Goal: Task Accomplishment & Management: Complete application form

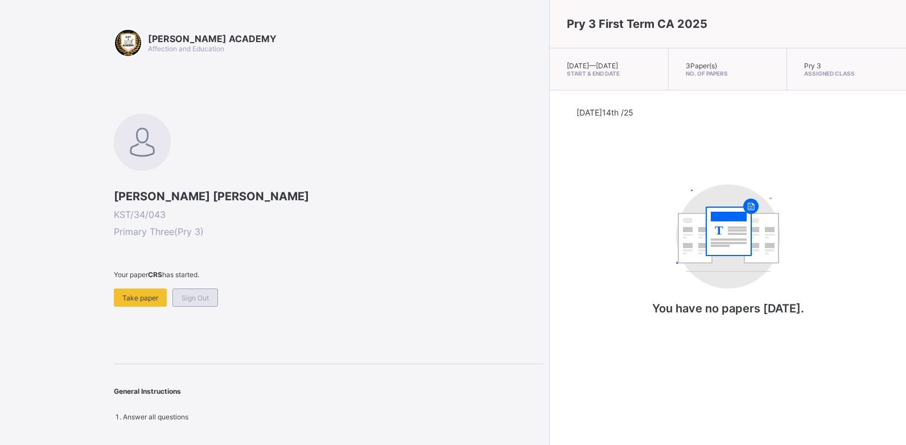
click at [182, 290] on div "Sign Out" at bounding box center [195, 297] width 46 height 18
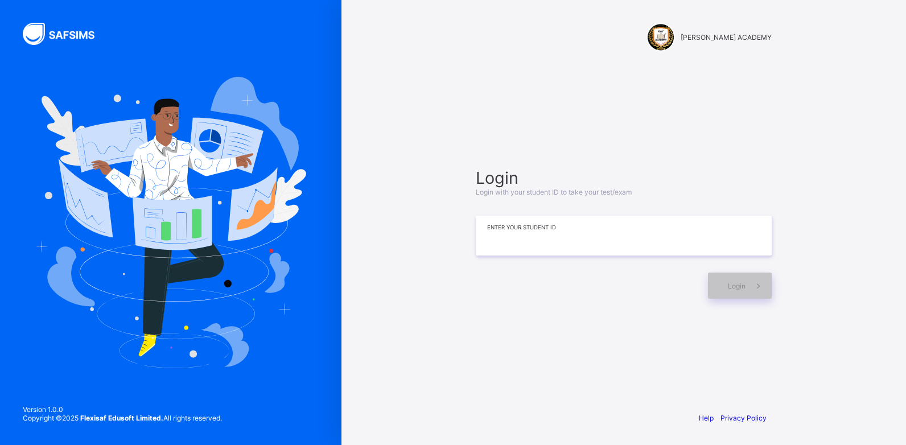
click at [519, 235] on input at bounding box center [624, 236] width 296 height 40
type input "*********"
click at [724, 281] on div "Login" at bounding box center [740, 286] width 64 height 26
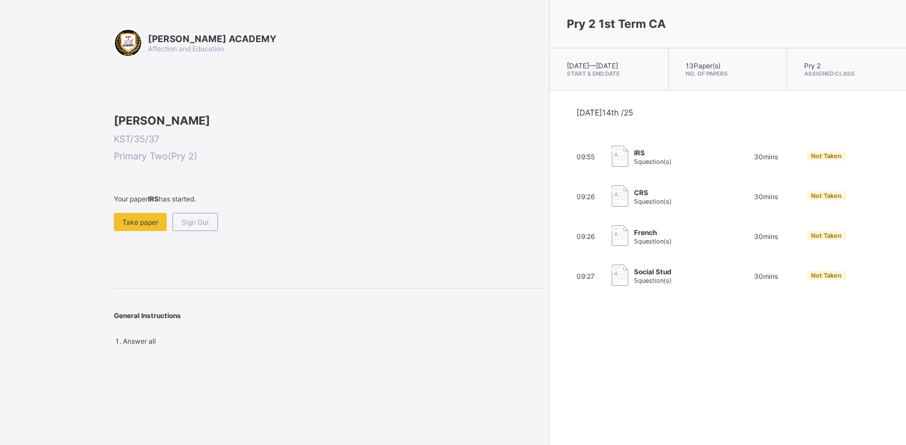
click at [806, 160] on div "Not Taken" at bounding box center [826, 155] width 40 height 9
click at [156, 226] on span "Take paper" at bounding box center [140, 222] width 36 height 9
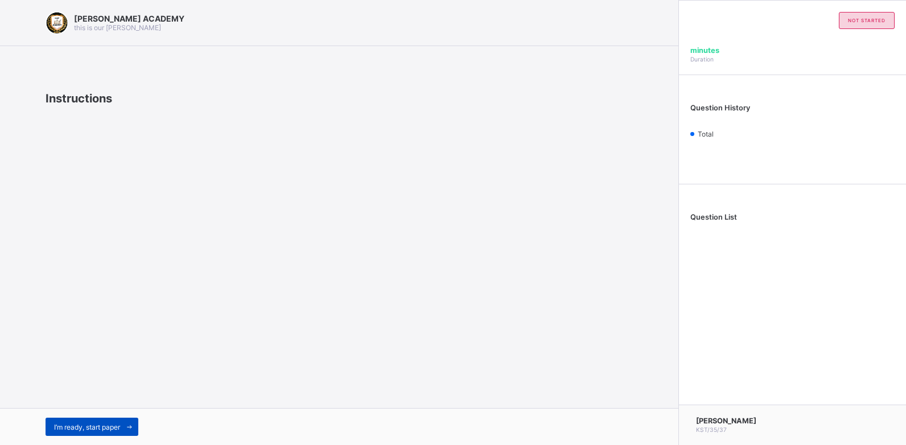
click at [74, 433] on div "I’m ready, start paper" at bounding box center [92, 427] width 93 height 18
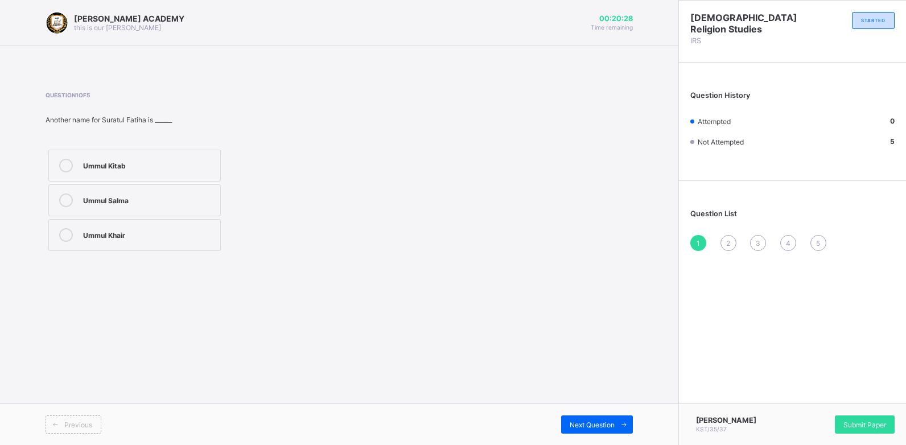
click at [137, 157] on label "Ummul Kitab" at bounding box center [134, 166] width 172 height 32
click at [239, 369] on div "[PERSON_NAME] ACADEMY this is our [PERSON_NAME] 00:20:08 Time remaining Questio…" at bounding box center [339, 222] width 678 height 445
click at [154, 158] on label "Ummul Kitab" at bounding box center [134, 166] width 172 height 32
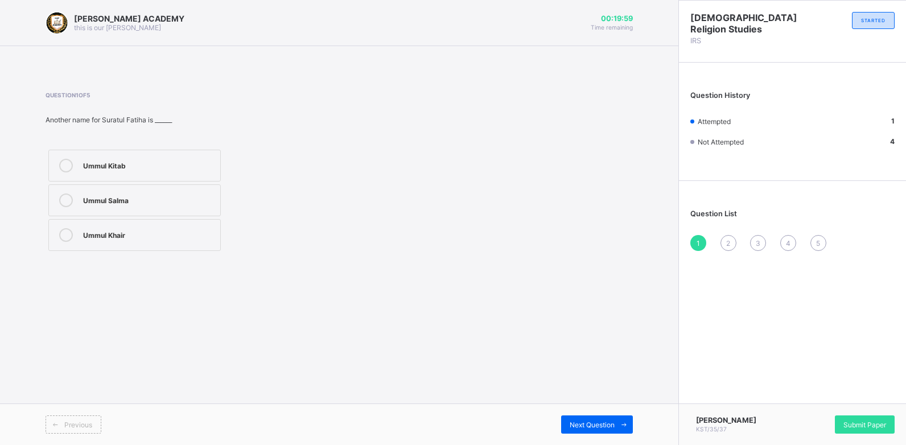
click at [154, 158] on label "Ummul Kitab" at bounding box center [134, 166] width 172 height 32
click at [594, 426] on span "Next Question" at bounding box center [592, 424] width 45 height 9
click at [161, 201] on div "Ya'un" at bounding box center [148, 198] width 131 height 11
drag, startPoint x: 414, startPoint y: 333, endPoint x: 616, endPoint y: 417, distance: 219.1
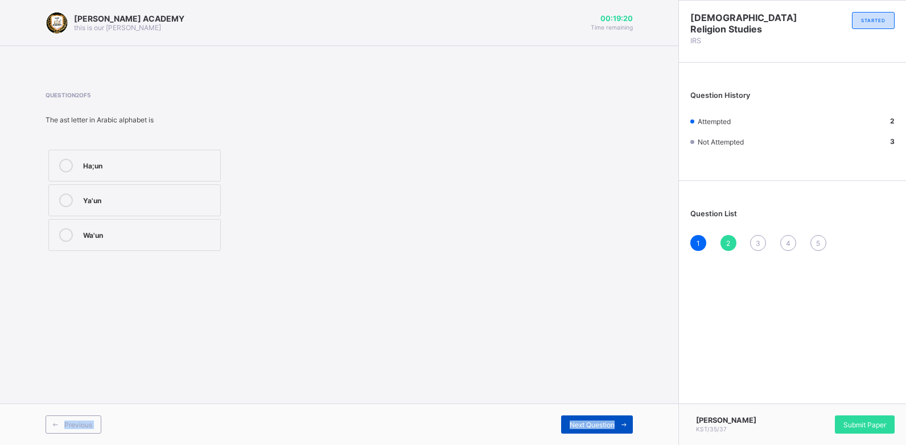
click at [616, 417] on div "[PERSON_NAME] ACADEMY this is our [PERSON_NAME] 00:19:20 Time remaining Questio…" at bounding box center [339, 222] width 678 height 445
click at [645, 269] on div "[PERSON_NAME] ACADEMY this is our [PERSON_NAME] 00:19:05 Time remaining Questio…" at bounding box center [339, 222] width 678 height 445
click at [564, 425] on div "Next Question" at bounding box center [597, 424] width 72 height 18
click at [114, 235] on div "28" at bounding box center [148, 233] width 131 height 11
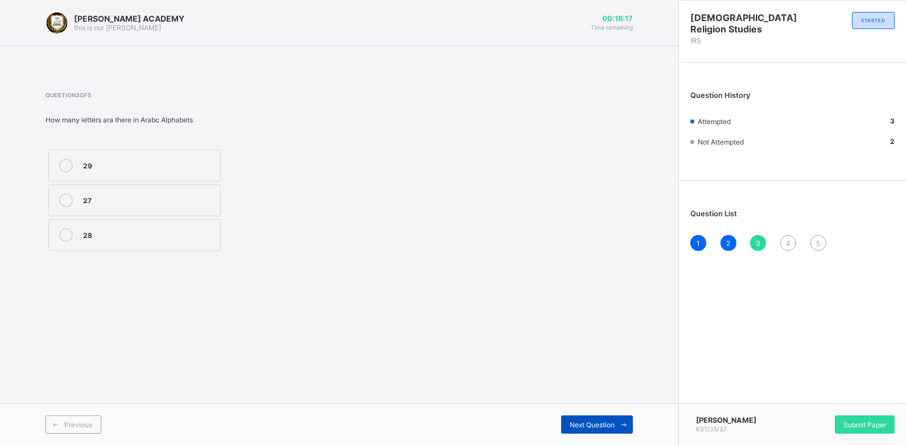
click at [564, 419] on div "Next Question" at bounding box center [597, 424] width 72 height 18
click at [786, 239] on span "4" at bounding box center [788, 243] width 5 height 9
click at [171, 158] on label "8" at bounding box center [134, 166] width 172 height 32
click at [566, 422] on div "Next Question" at bounding box center [597, 424] width 72 height 18
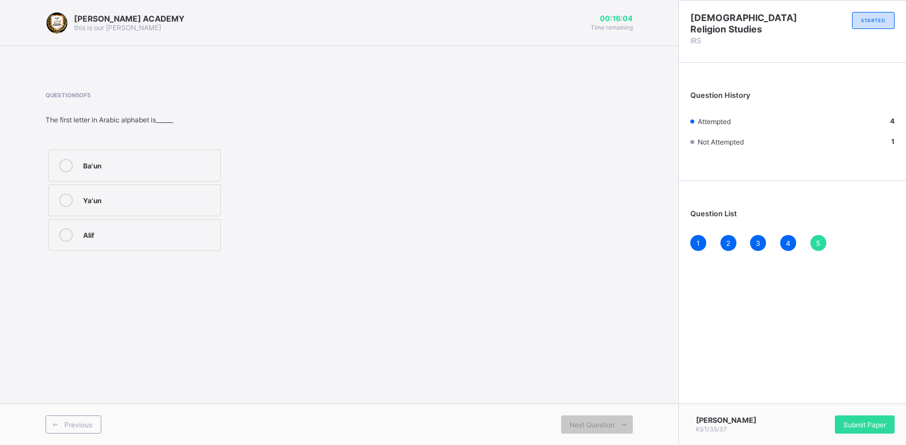
click at [178, 169] on div "Ba'un" at bounding box center [148, 164] width 131 height 11
click at [853, 424] on span "Submit Paper" at bounding box center [864, 424] width 43 height 9
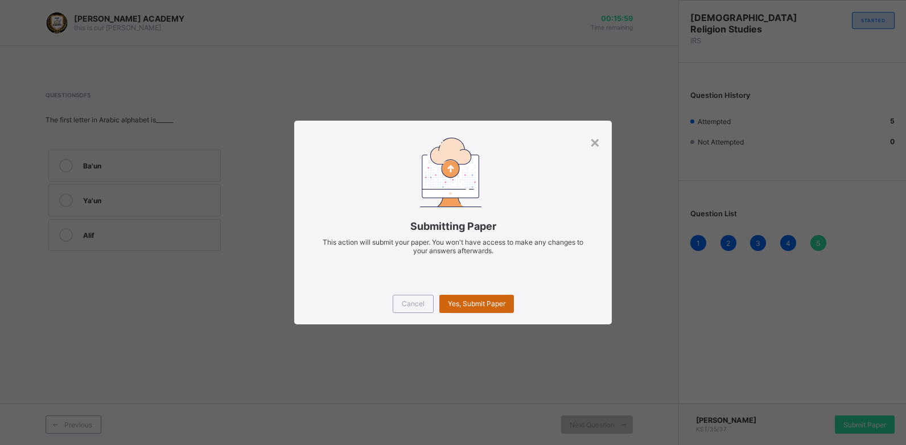
click at [496, 302] on span "Yes, Submit Paper" at bounding box center [476, 303] width 57 height 9
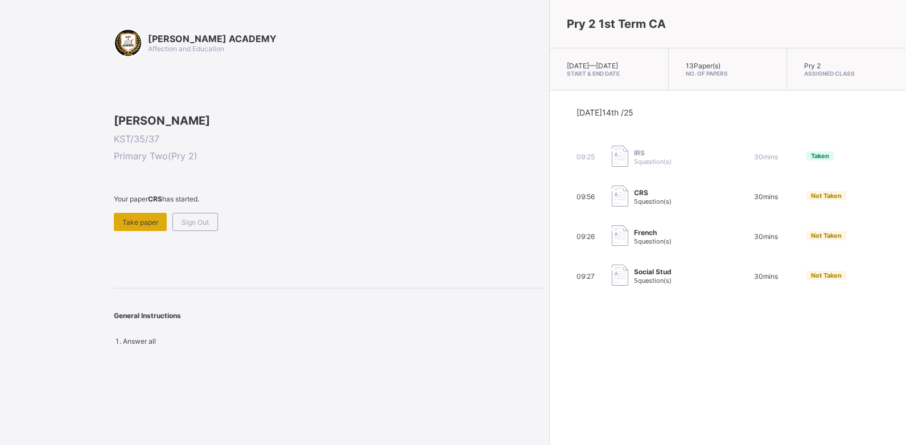
click at [155, 226] on span "Take paper" at bounding box center [140, 222] width 36 height 9
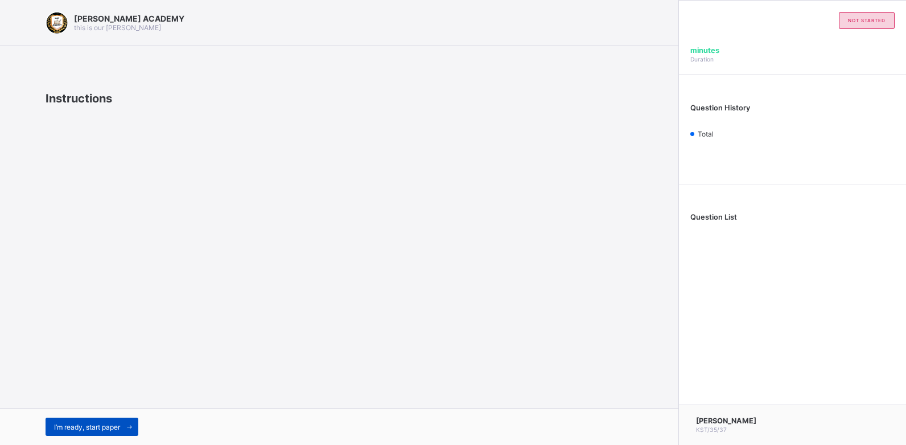
click at [112, 431] on span "I’m ready, start paper" at bounding box center [87, 427] width 66 height 9
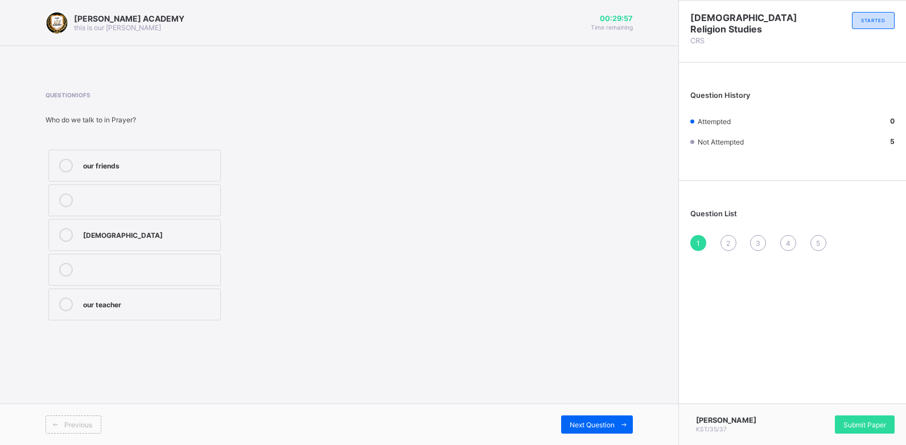
click at [100, 168] on div "our friends" at bounding box center [148, 164] width 131 height 11
click at [848, 423] on span "Submit Paper" at bounding box center [864, 424] width 43 height 9
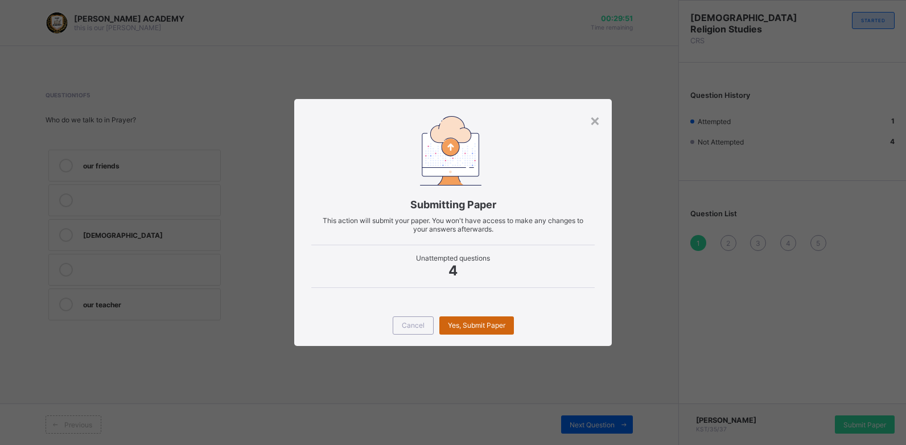
click at [493, 329] on span "Yes, Submit Paper" at bounding box center [476, 325] width 57 height 9
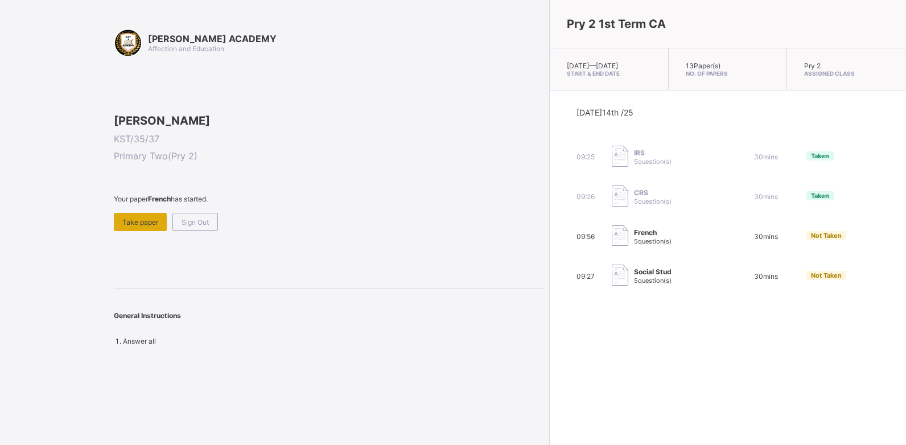
click at [145, 231] on div "Take paper" at bounding box center [140, 222] width 53 height 18
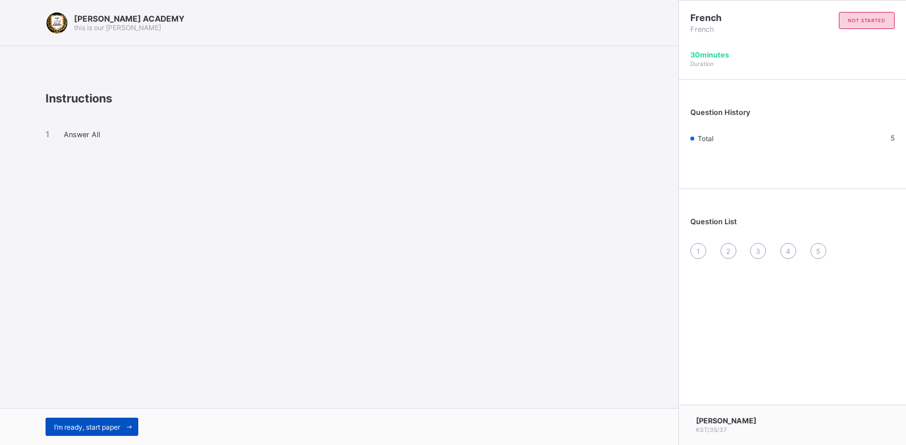
click at [92, 420] on div "I’m ready, start paper" at bounding box center [92, 427] width 93 height 18
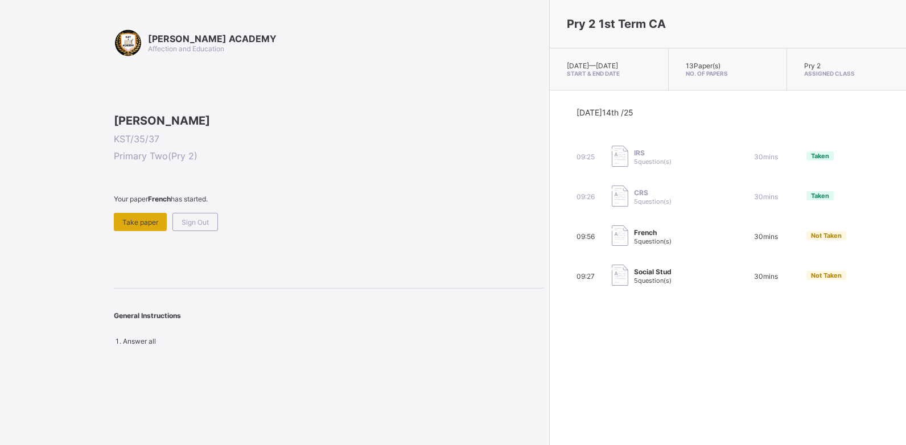
click at [131, 226] on span "Take paper" at bounding box center [140, 222] width 36 height 9
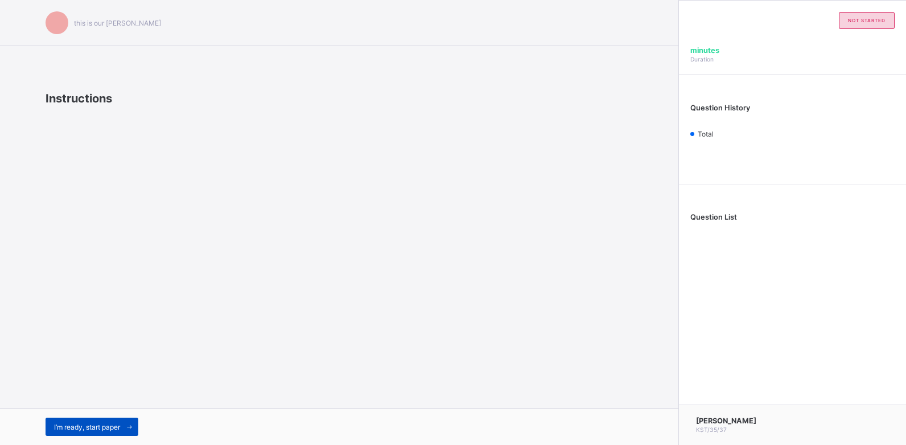
click at [109, 421] on div "I’m ready, start paper" at bounding box center [92, 427] width 93 height 18
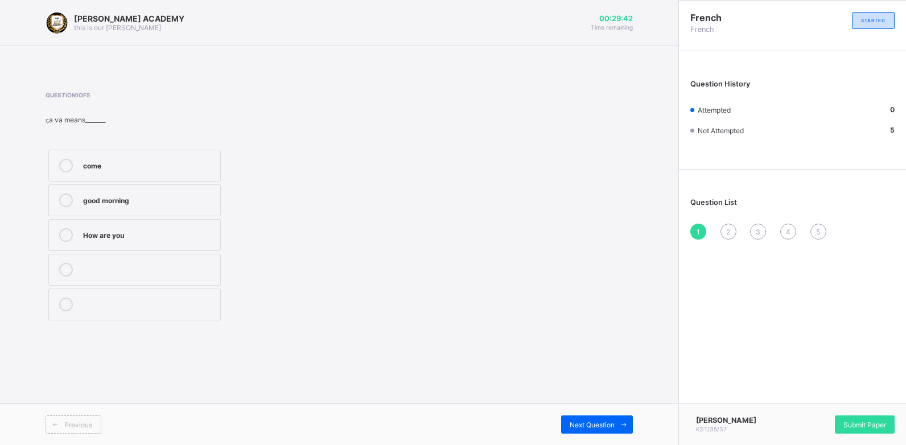
click at [204, 195] on div "good morning" at bounding box center [148, 198] width 131 height 11
click at [145, 191] on label "good morning" at bounding box center [134, 200] width 172 height 32
click at [578, 418] on div "Next Question" at bounding box center [597, 424] width 72 height 18
click at [175, 164] on div "What is your name" at bounding box center [148, 164] width 131 height 11
drag, startPoint x: 585, startPoint y: 385, endPoint x: 575, endPoint y: 418, distance: 34.4
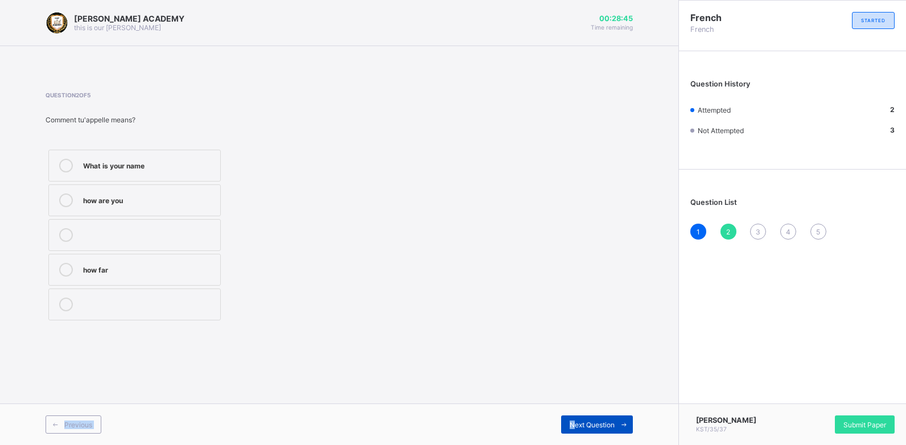
click at [575, 418] on div "[PERSON_NAME] ACADEMY this is our [PERSON_NAME] 00:28:45 Time remaining Questio…" at bounding box center [339, 222] width 678 height 445
click at [575, 418] on div "Next Question" at bounding box center [597, 424] width 72 height 18
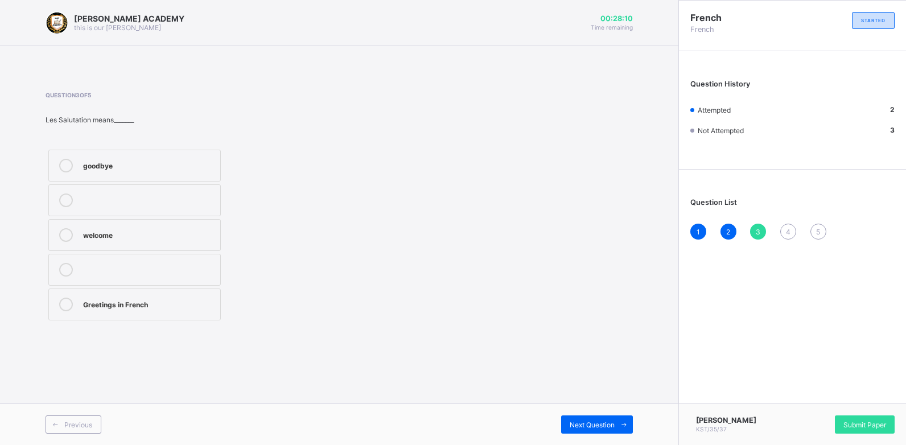
click at [182, 157] on label "goodbye" at bounding box center [134, 166] width 172 height 32
click at [566, 422] on div "Next Question" at bounding box center [597, 424] width 72 height 18
click at [212, 156] on label "2" at bounding box center [134, 166] width 172 height 32
click at [454, 257] on div "Question 4 of 5 Deux means_______ 2 11 10" at bounding box center [339, 208] width 587 height 232
click at [576, 422] on span "Next Question" at bounding box center [592, 424] width 45 height 9
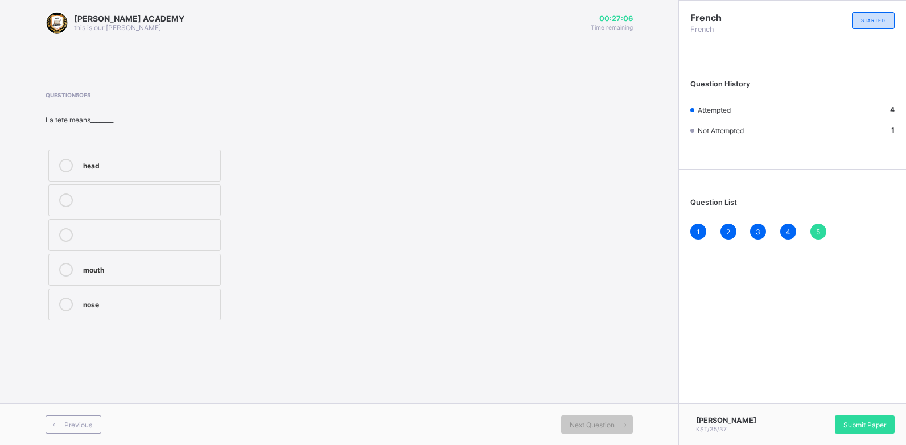
click at [182, 155] on label "head" at bounding box center [134, 166] width 172 height 32
drag, startPoint x: 379, startPoint y: 228, endPoint x: 381, endPoint y: 251, distance: 23.4
click at [381, 251] on div "Question 5 of 5 La tete means________ head mouth nose" at bounding box center [339, 208] width 587 height 232
click at [851, 419] on div "Submit Paper" at bounding box center [865, 424] width 60 height 18
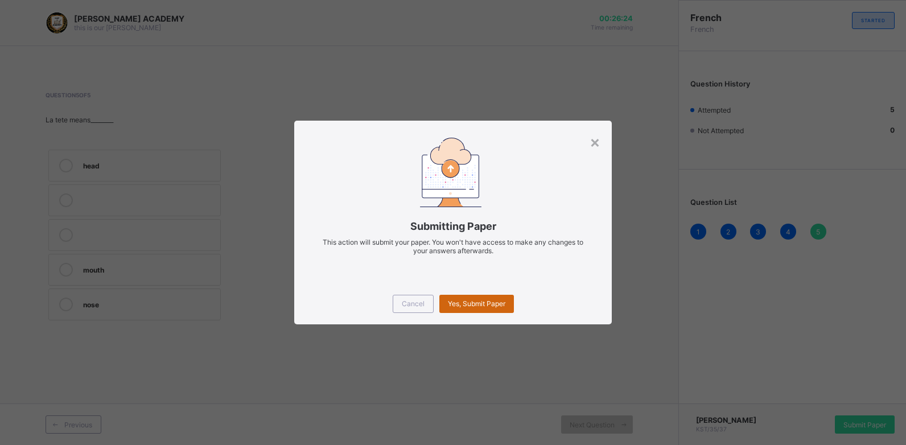
click at [497, 307] on span "Yes, Submit Paper" at bounding box center [476, 303] width 57 height 9
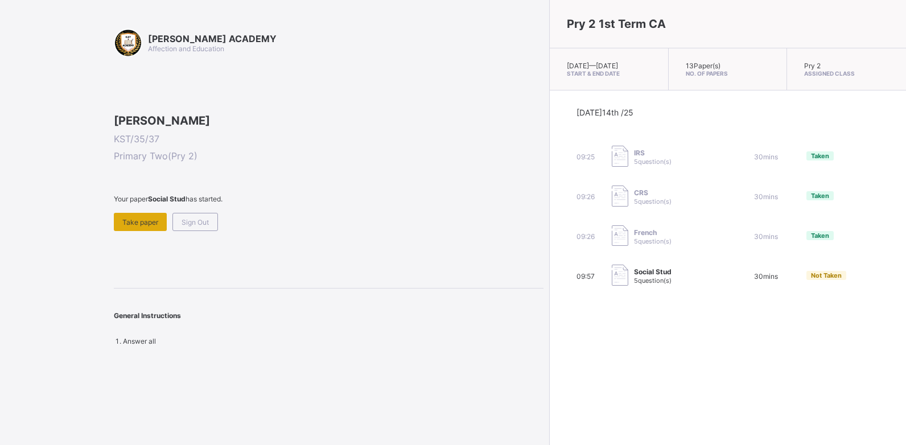
click at [152, 226] on span "Take paper" at bounding box center [140, 222] width 36 height 9
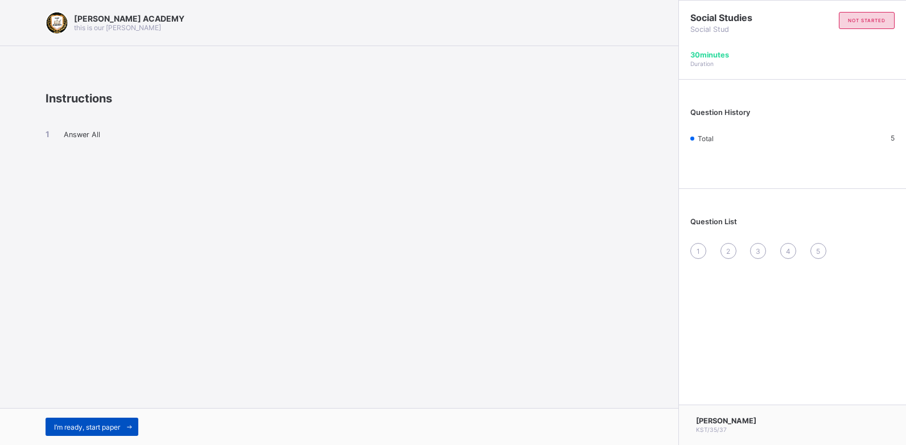
click at [92, 423] on span "I’m ready, start paper" at bounding box center [87, 427] width 66 height 9
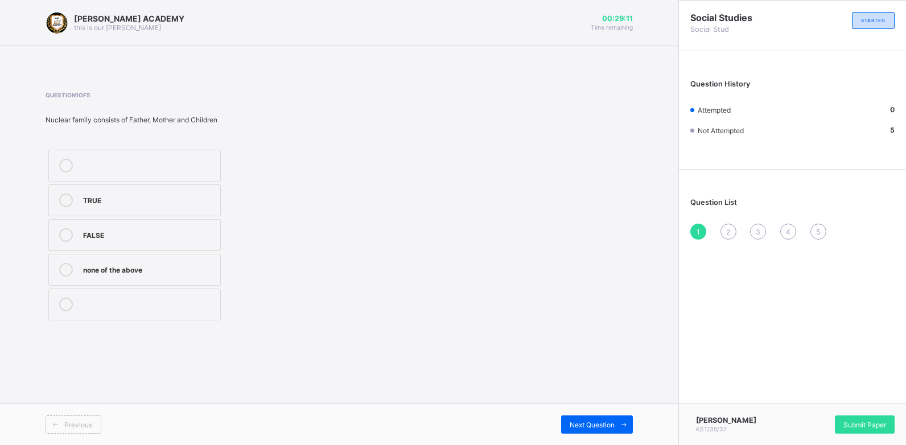
click at [118, 199] on div "TRUE" at bounding box center [148, 198] width 131 height 11
click at [568, 418] on div "Next Question" at bounding box center [597, 424] width 72 height 18
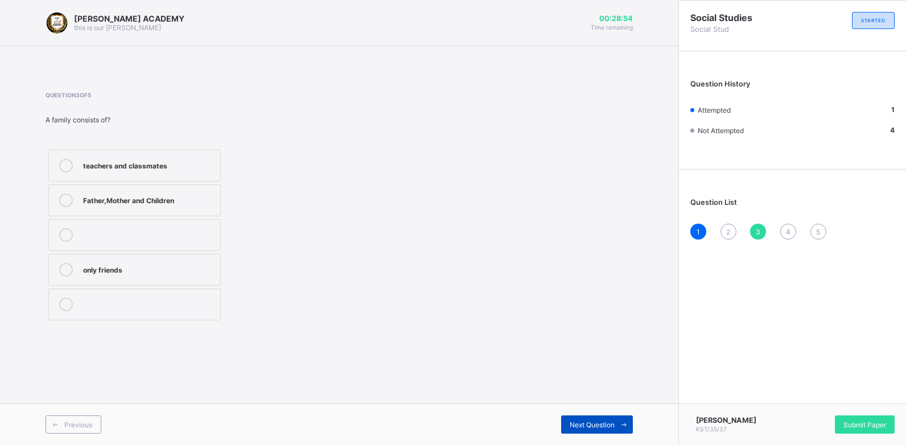
click at [568, 418] on div "Next Question" at bounding box center [597, 424] width 72 height 18
click at [574, 415] on div "Next Question" at bounding box center [597, 424] width 72 height 18
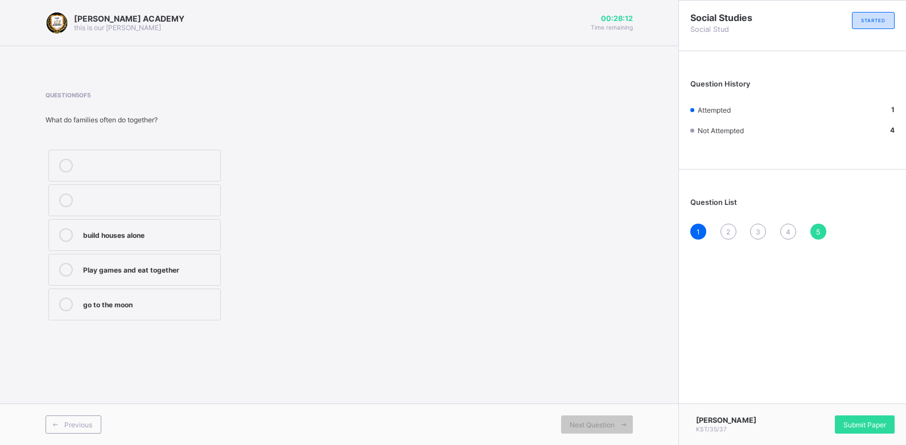
click at [202, 270] on div "Play games and eat together" at bounding box center [148, 268] width 131 height 11
click at [726, 233] on span "2" at bounding box center [728, 232] width 4 height 9
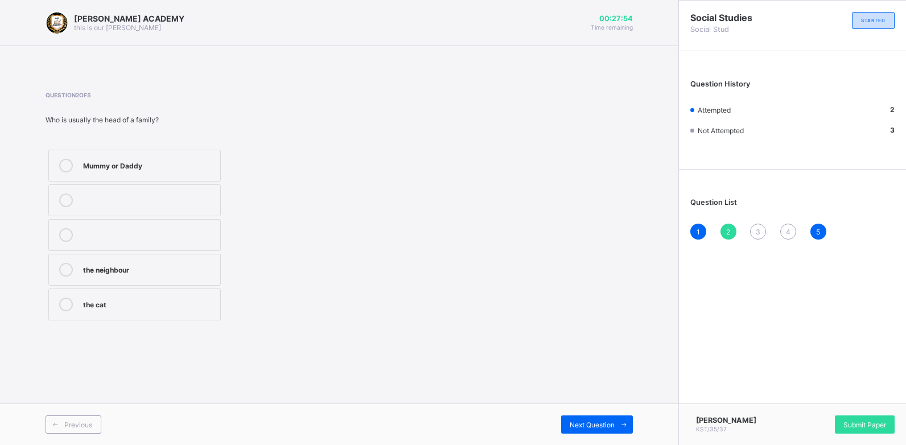
click at [127, 171] on div "Mummy or Daddy" at bounding box center [148, 166] width 131 height 14
click at [566, 419] on div "Next Question" at bounding box center [597, 424] width 72 height 18
click at [183, 190] on label "Father,Mother and Children" at bounding box center [134, 200] width 172 height 32
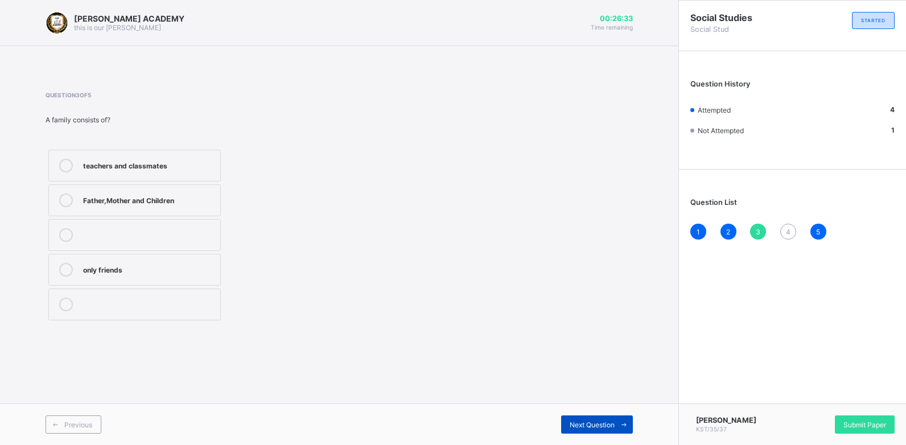
click at [583, 418] on div "Next Question" at bounding box center [597, 424] width 72 height 18
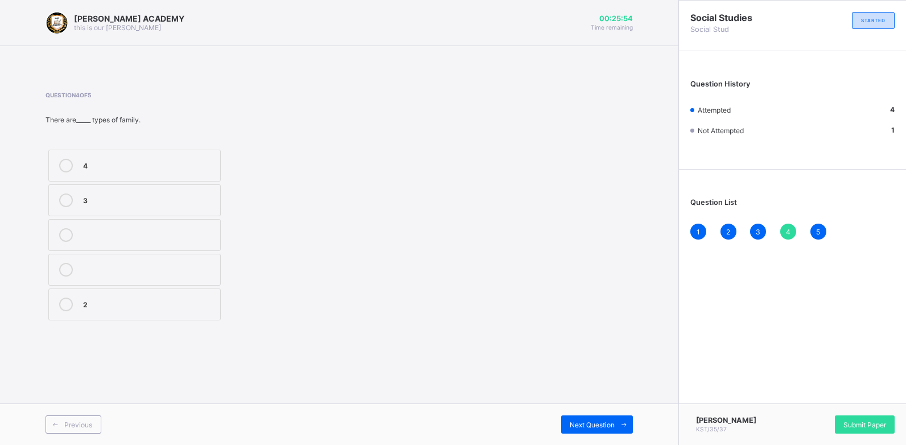
click at [182, 160] on div "4" at bounding box center [148, 164] width 131 height 11
click at [578, 419] on div "Next Question" at bounding box center [597, 424] width 72 height 18
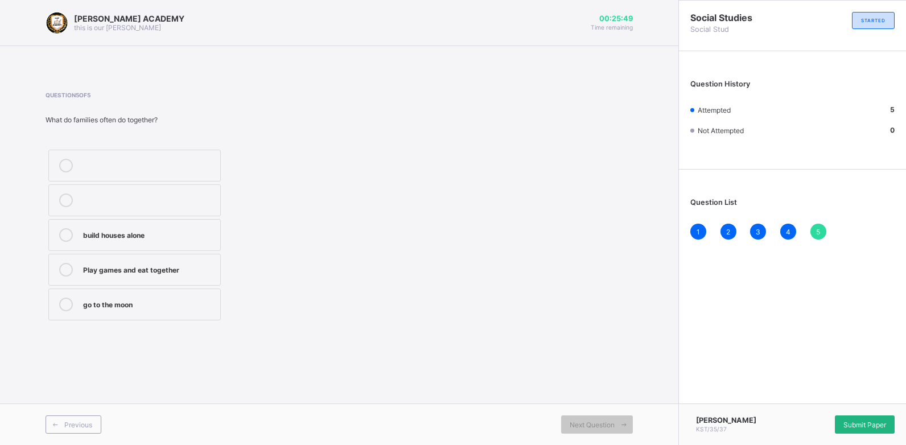
click at [852, 418] on div "Submit Paper" at bounding box center [865, 424] width 60 height 18
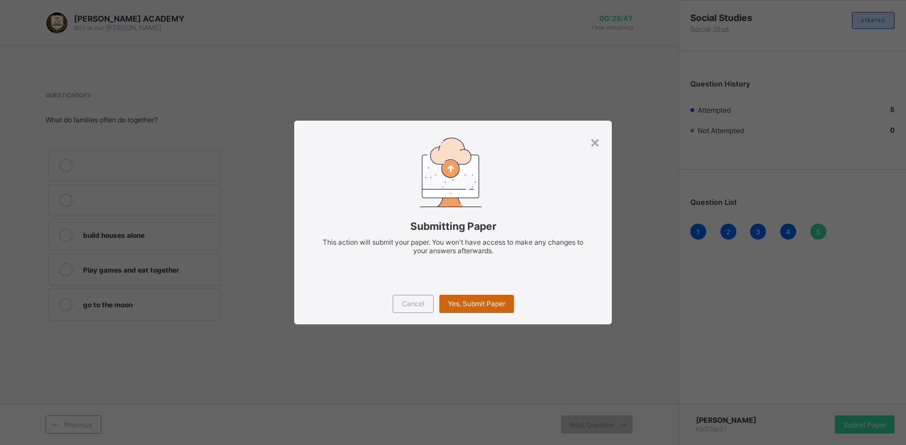
click at [492, 304] on span "Yes, Submit Paper" at bounding box center [476, 303] width 57 height 9
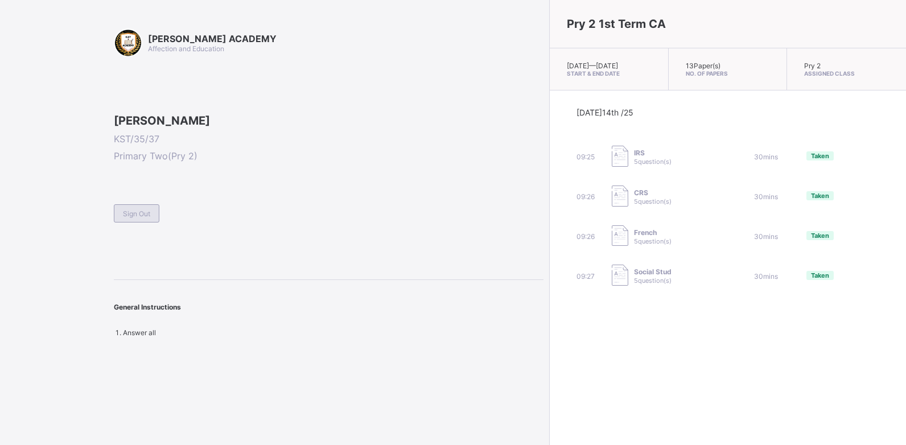
click at [152, 222] on div "Sign Out" at bounding box center [137, 213] width 46 height 18
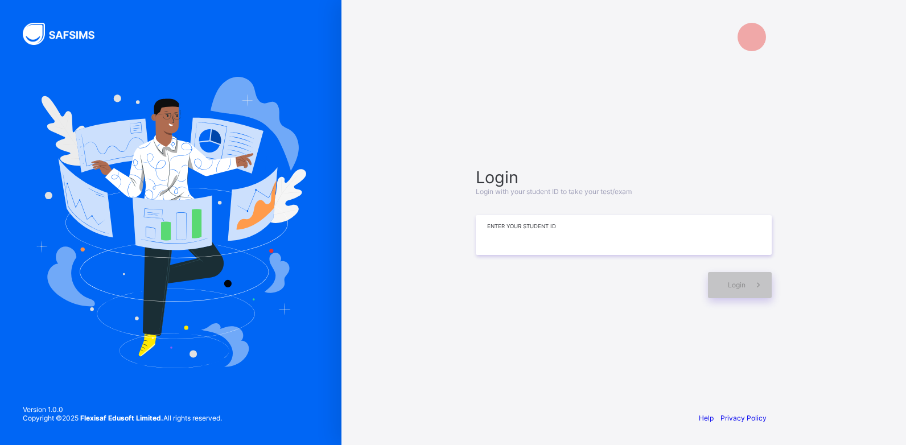
click at [501, 247] on input at bounding box center [624, 235] width 296 height 40
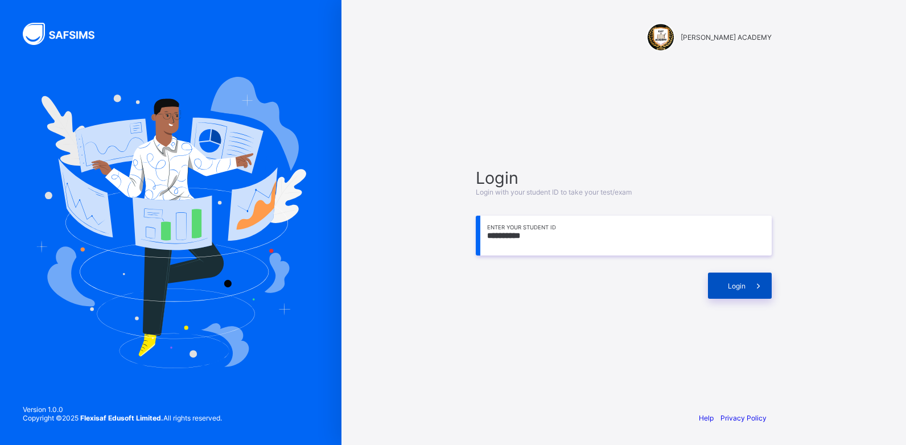
type input "**********"
click at [724, 282] on div "Login" at bounding box center [740, 286] width 64 height 26
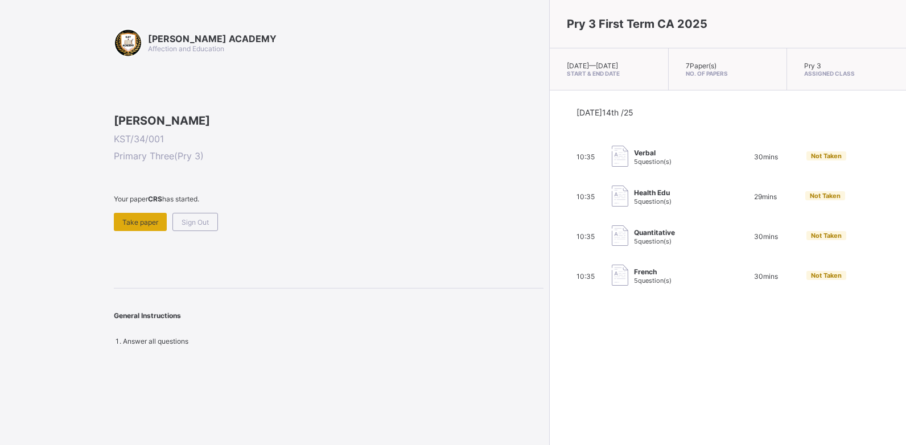
click at [134, 231] on div "Take paper" at bounding box center [140, 222] width 53 height 18
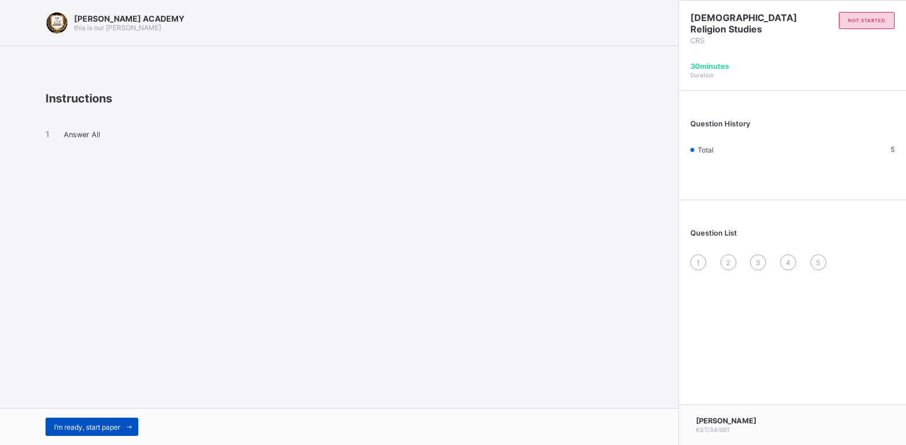
click at [113, 418] on div "I’m ready, start paper" at bounding box center [92, 427] width 93 height 18
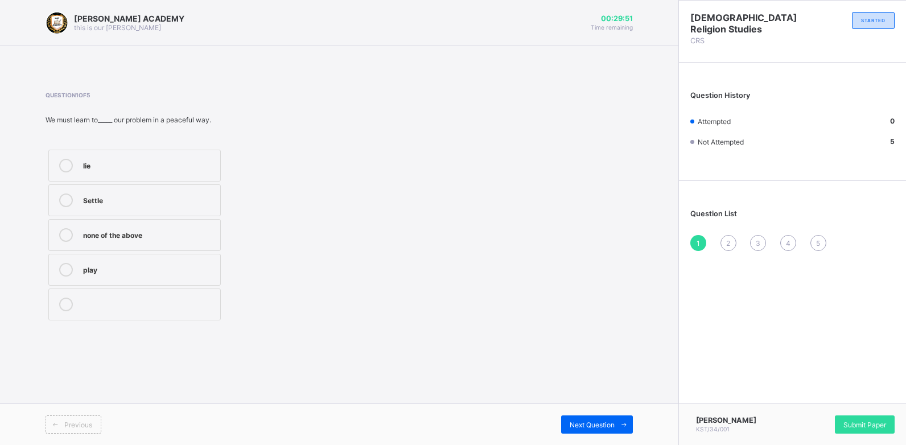
click at [182, 160] on div "lie" at bounding box center [148, 164] width 131 height 11
click at [855, 423] on span "Submit Paper" at bounding box center [864, 424] width 43 height 9
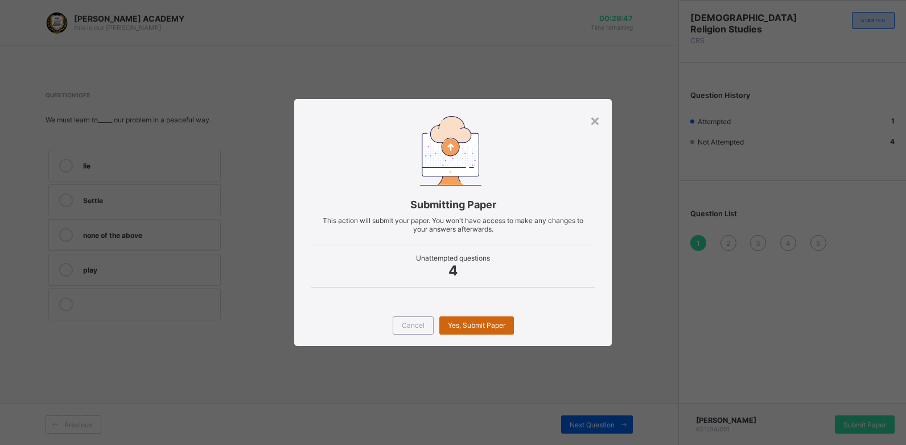
click at [486, 329] on span "Yes, Submit Paper" at bounding box center [476, 325] width 57 height 9
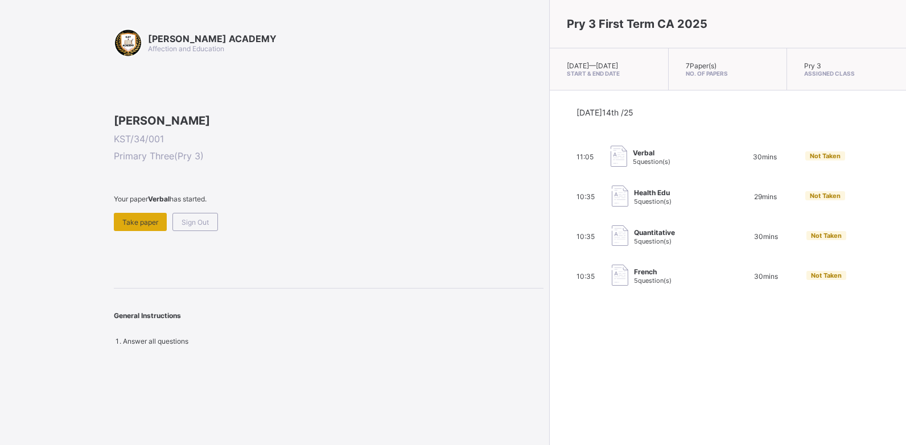
click at [134, 226] on span "Take paper" at bounding box center [140, 222] width 36 height 9
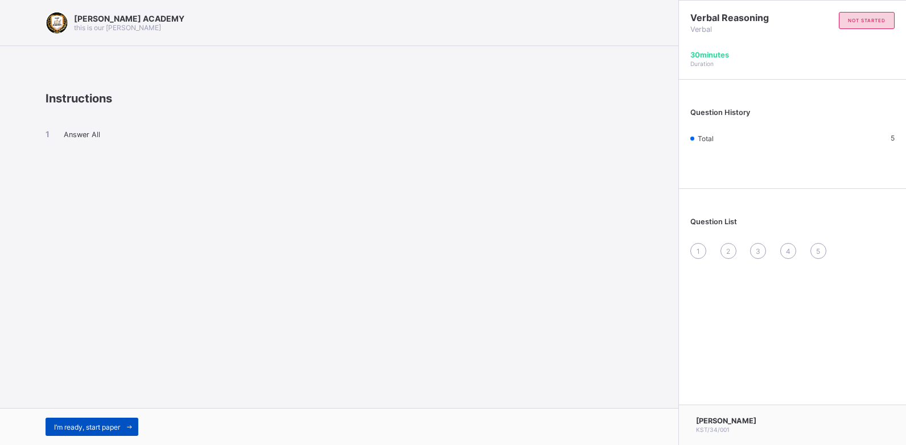
click at [132, 419] on span at bounding box center [129, 427] width 18 height 18
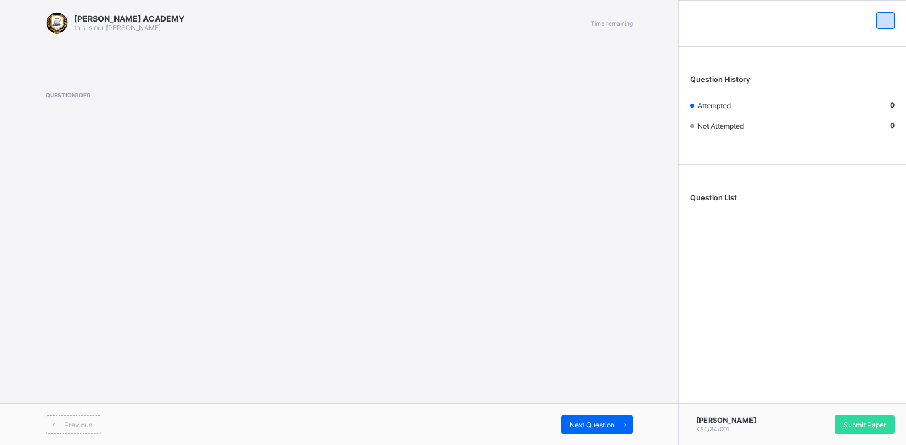
click at [132, 419] on div "Previous" at bounding box center [193, 424] width 294 height 18
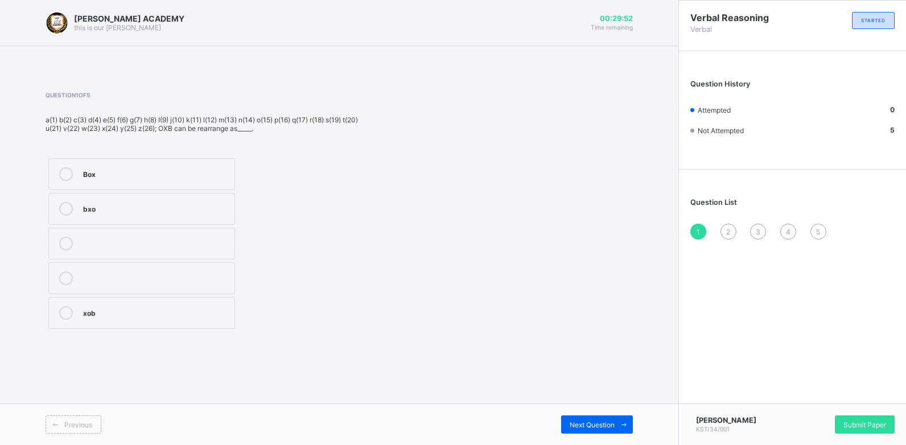
click at [145, 175] on div "Box" at bounding box center [156, 172] width 146 height 11
click at [603, 427] on span "Next Question" at bounding box center [592, 424] width 45 height 9
click at [304, 292] on div "buy Ice but" at bounding box center [206, 243] width 320 height 176
click at [166, 94] on span "Question 2 of 5" at bounding box center [206, 95] width 320 height 7
click at [197, 158] on label "buy" at bounding box center [141, 174] width 187 height 32
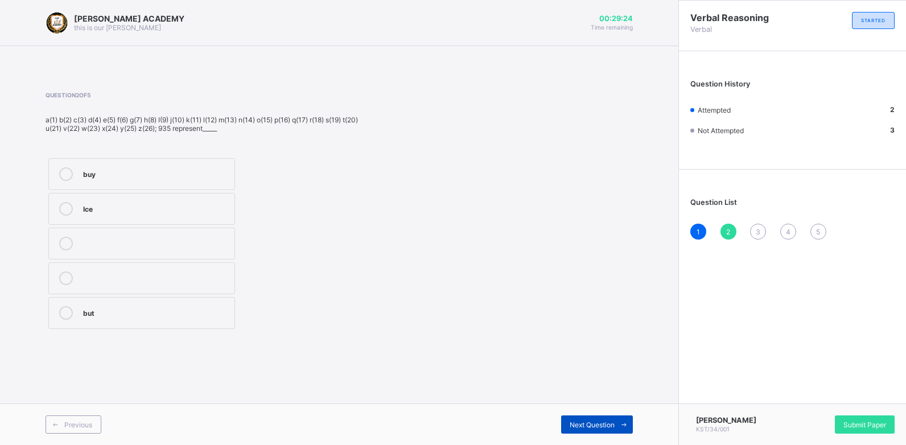
click at [577, 420] on span "Next Question" at bounding box center [592, 424] width 45 height 9
click at [220, 171] on div "728" at bounding box center [157, 172] width 149 height 11
click at [572, 420] on span "Next Question" at bounding box center [592, 424] width 45 height 9
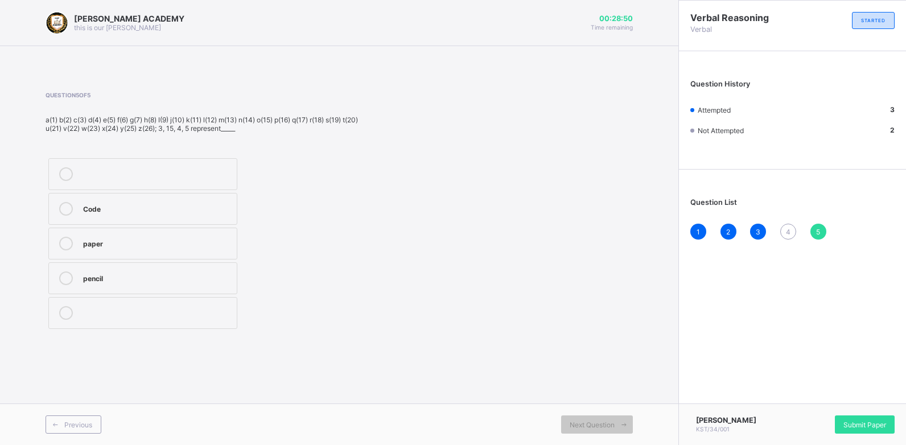
click at [231, 253] on label "paper" at bounding box center [142, 244] width 189 height 32
click at [863, 420] on span "Submit Paper" at bounding box center [864, 424] width 43 height 9
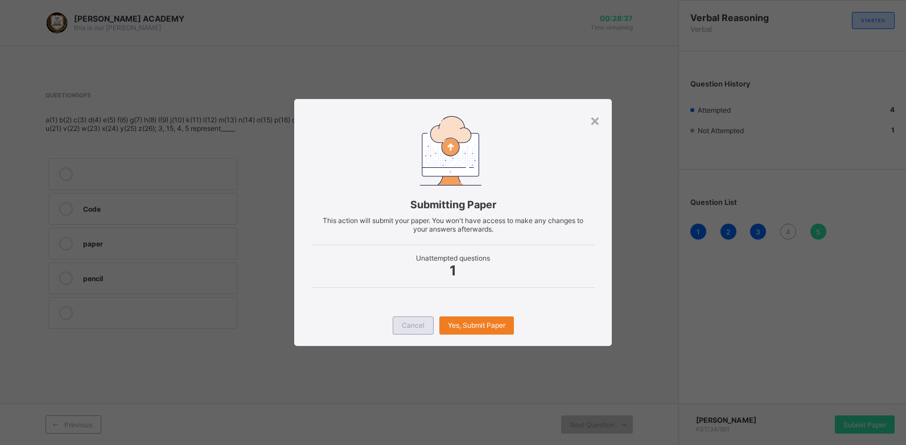
click at [418, 325] on span "Cancel" at bounding box center [413, 325] width 23 height 9
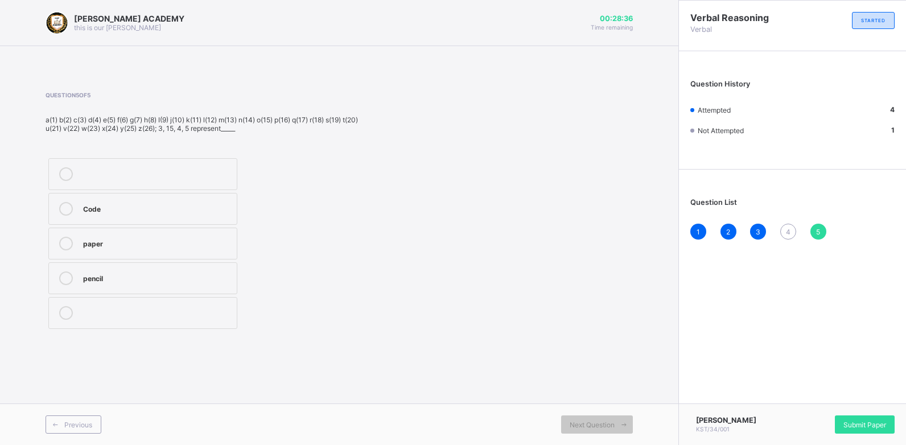
click at [785, 230] on div "4" at bounding box center [788, 232] width 16 height 16
click at [189, 170] on div "245" at bounding box center [157, 172] width 148 height 11
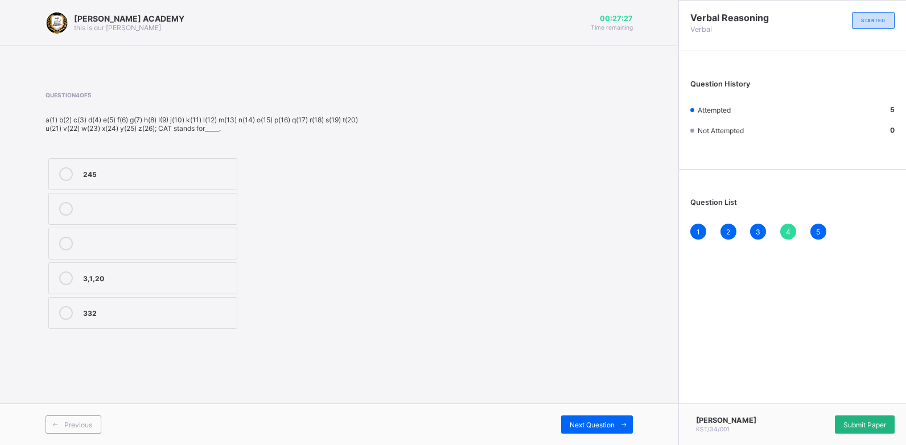
click at [879, 428] on span "Submit Paper" at bounding box center [864, 424] width 43 height 9
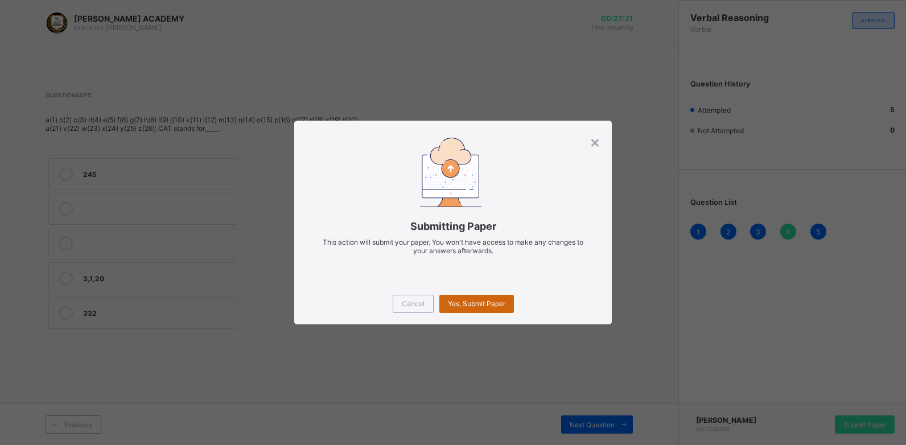
click at [496, 300] on span "Yes, Submit Paper" at bounding box center [476, 303] width 57 height 9
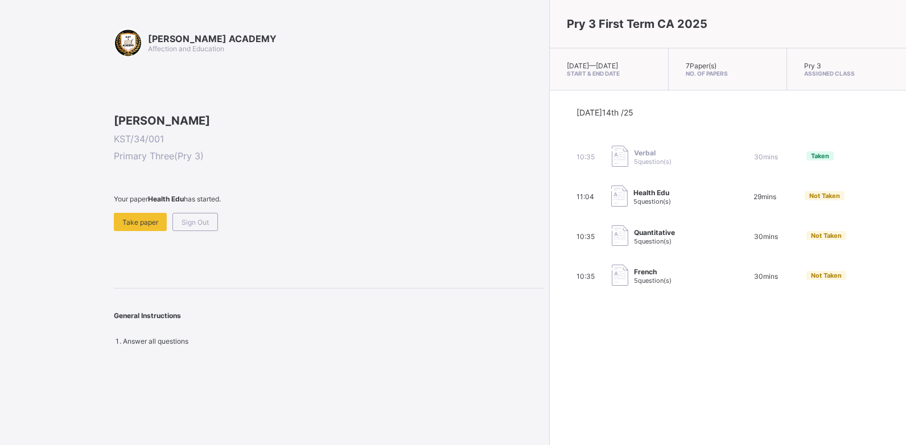
click at [141, 114] on div at bounding box center [329, 114] width 430 height 0
click at [153, 231] on div "Take paper" at bounding box center [140, 222] width 53 height 18
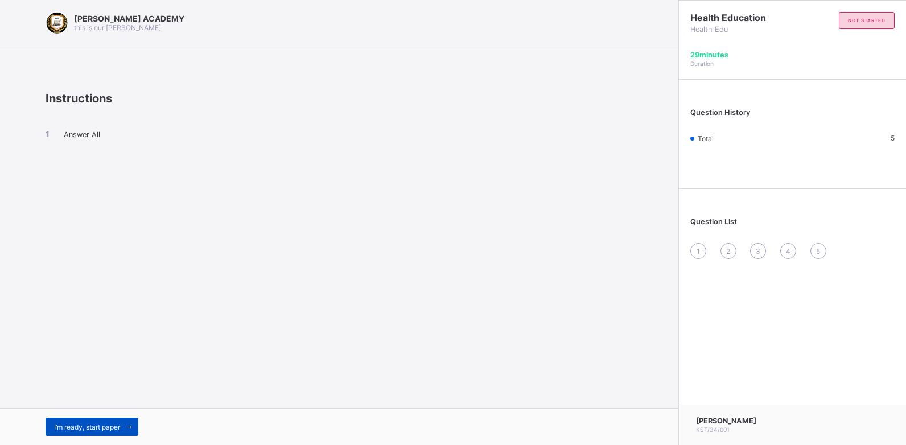
click at [117, 419] on div "I’m ready, start paper" at bounding box center [92, 427] width 93 height 18
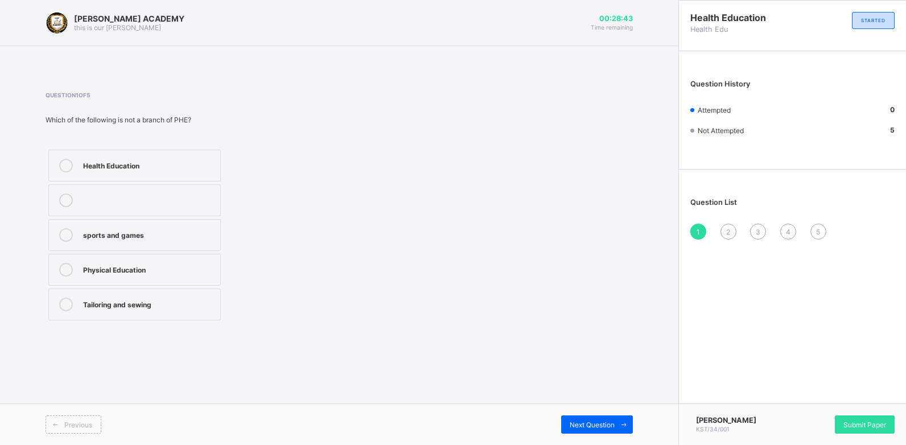
click at [199, 310] on div "Tailoring and sewing" at bounding box center [148, 305] width 131 height 14
click at [869, 424] on span "Submit Paper" at bounding box center [864, 424] width 43 height 9
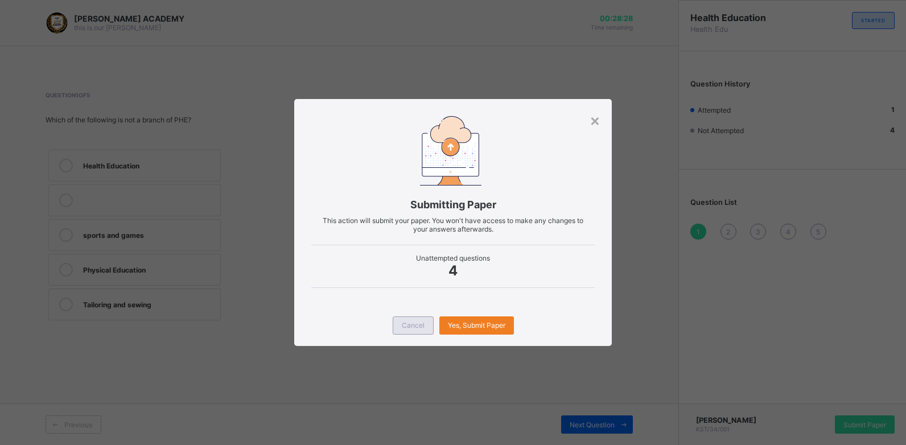
click at [410, 316] on div "Cancel" at bounding box center [413, 325] width 41 height 18
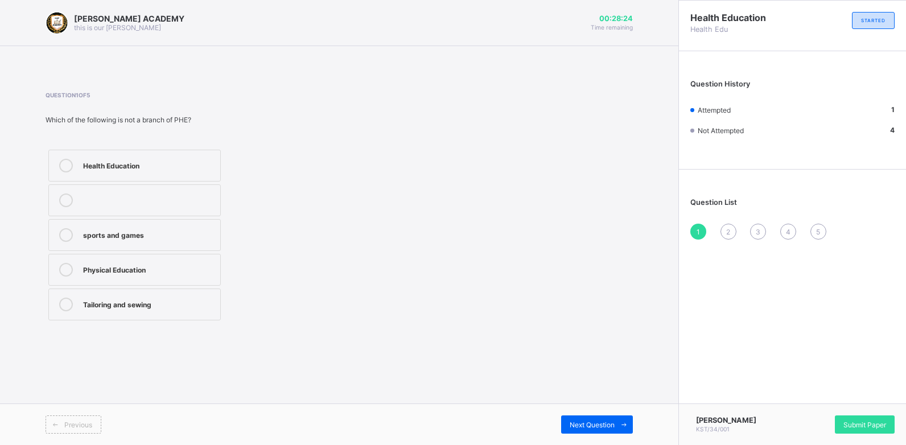
click at [575, 414] on div "Previous Next Question" at bounding box center [339, 424] width 678 height 42
click at [726, 231] on span "2" at bounding box center [728, 232] width 4 height 9
click at [205, 245] on label "sewing clothes" at bounding box center [134, 235] width 172 height 32
click at [752, 232] on div "3" at bounding box center [758, 232] width 16 height 16
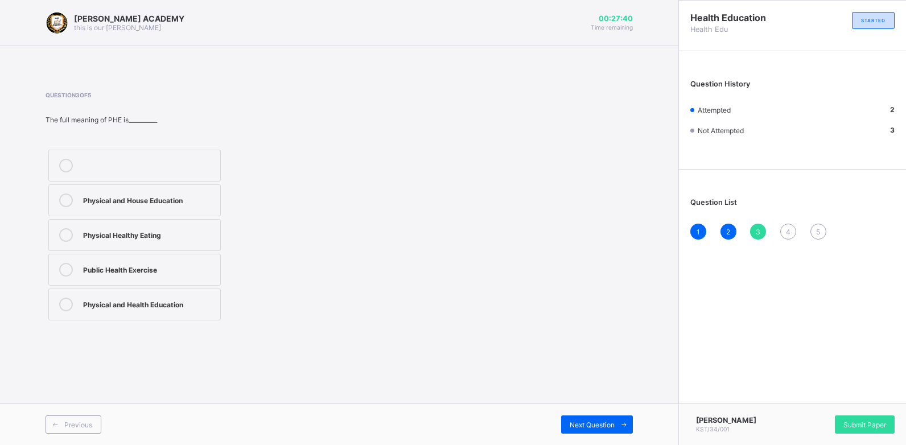
click at [195, 302] on div "Physical and Health Education" at bounding box center [148, 303] width 131 height 11
click at [598, 417] on div "Next Question" at bounding box center [597, 424] width 72 height 18
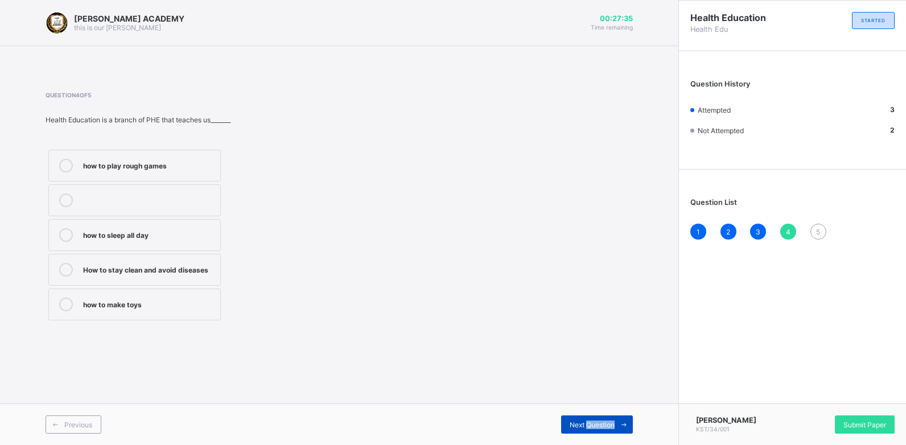
click at [598, 417] on div "Next Question" at bounding box center [597, 424] width 72 height 18
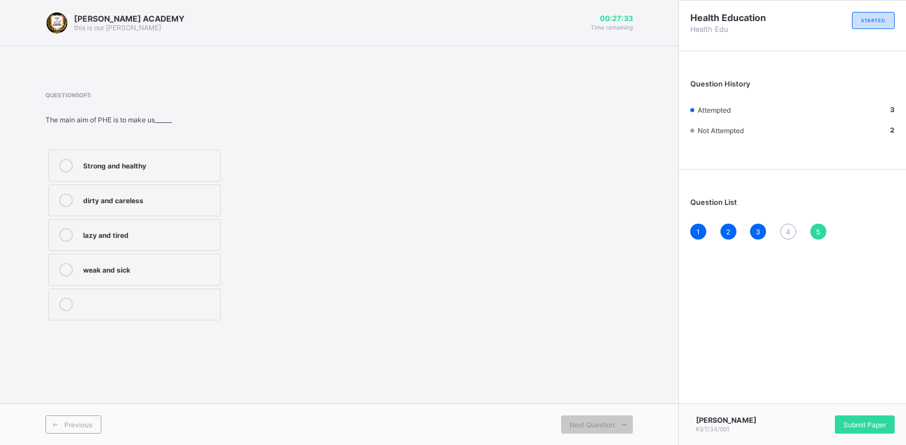
drag, startPoint x: 598, startPoint y: 417, endPoint x: 564, endPoint y: 336, distance: 88.2
click at [564, 336] on div "Question 5 of 5 The main aim of PHE is to make us______ Strong and healthy dirt…" at bounding box center [339, 208] width 587 height 266
click at [785, 228] on div "4" at bounding box center [788, 232] width 16 height 16
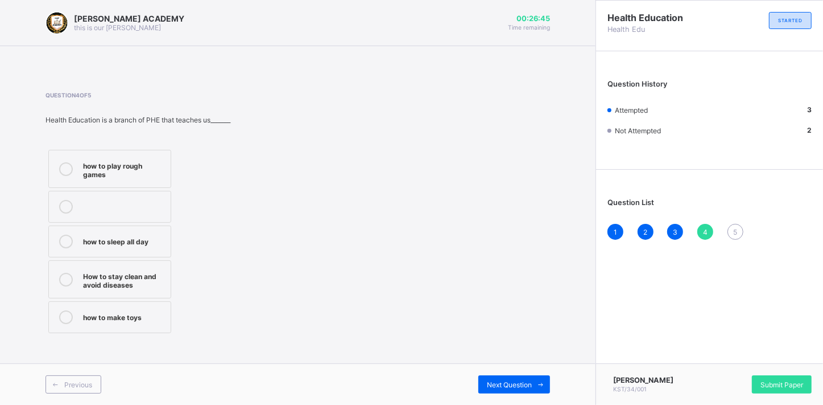
click at [69, 274] on icon at bounding box center [66, 280] width 14 height 14
click at [738, 230] on div "5" at bounding box center [736, 232] width 16 height 16
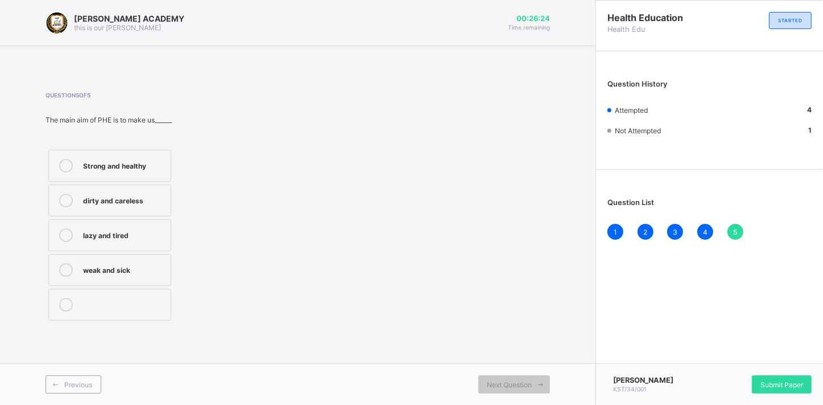
click at [119, 161] on div "Strong and healthy" at bounding box center [124, 164] width 82 height 11
click at [764, 381] on span "Submit Paper" at bounding box center [782, 384] width 43 height 9
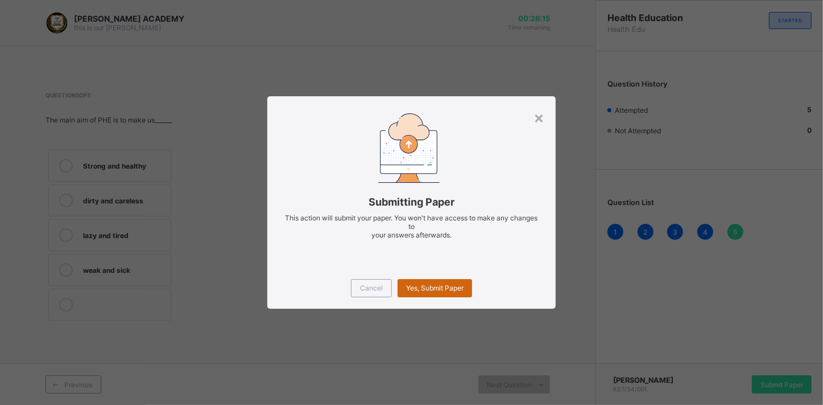
click at [457, 283] on span "Yes, Submit Paper" at bounding box center [434, 287] width 57 height 9
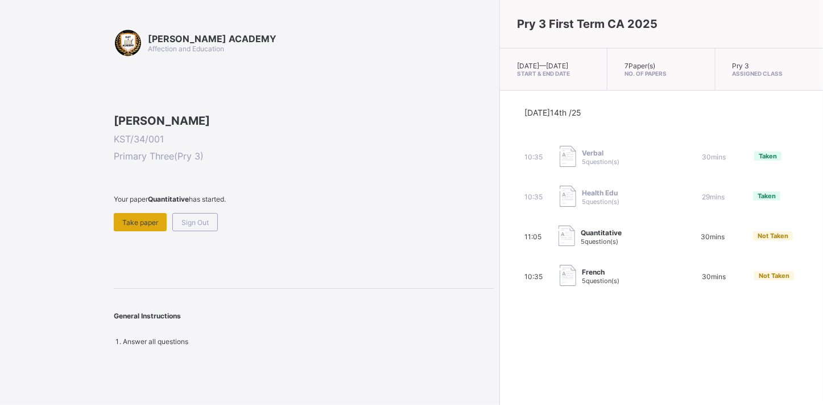
click at [141, 231] on div "Take paper" at bounding box center [140, 222] width 53 height 18
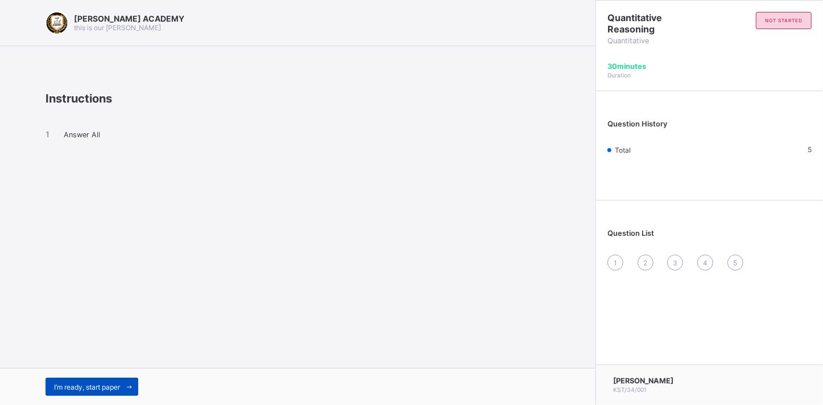
click at [97, 380] on div "I’m ready, start paper" at bounding box center [92, 386] width 93 height 18
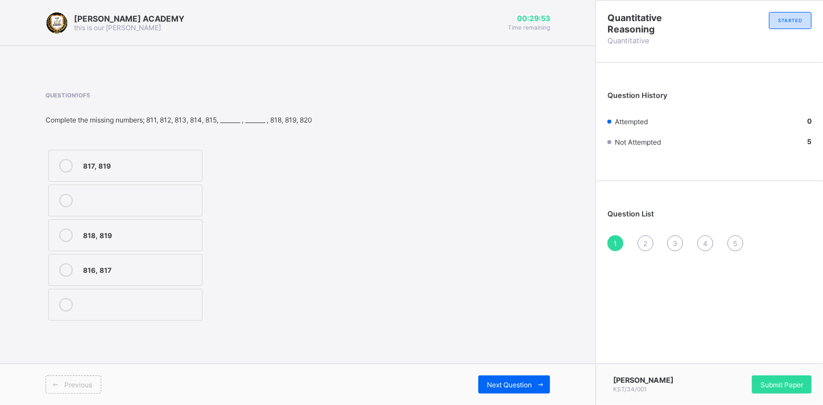
click at [733, 242] on div "5" at bounding box center [736, 243] width 16 height 16
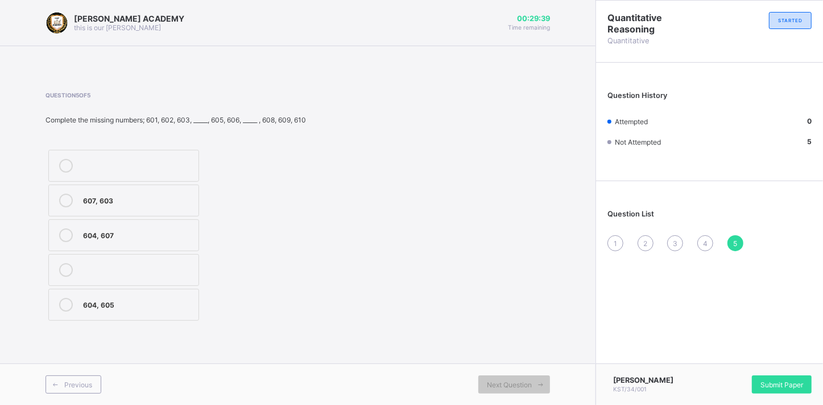
click at [184, 230] on div "604, 607" at bounding box center [138, 233] width 110 height 11
click at [779, 378] on div "Submit Paper" at bounding box center [782, 384] width 60 height 18
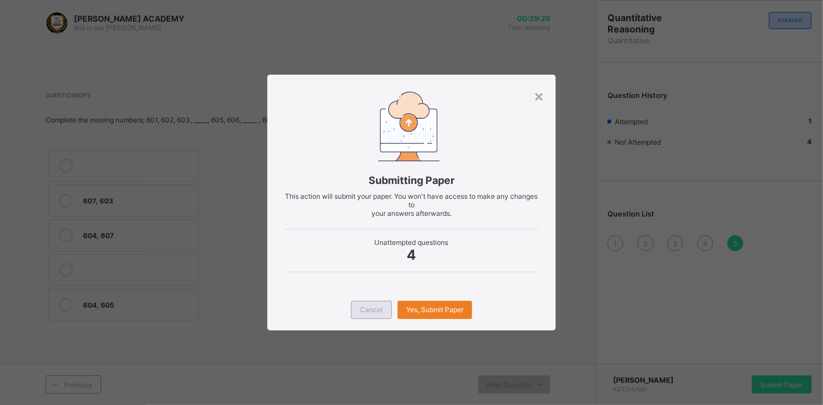
click at [369, 307] on span "Cancel" at bounding box center [371, 309] width 23 height 9
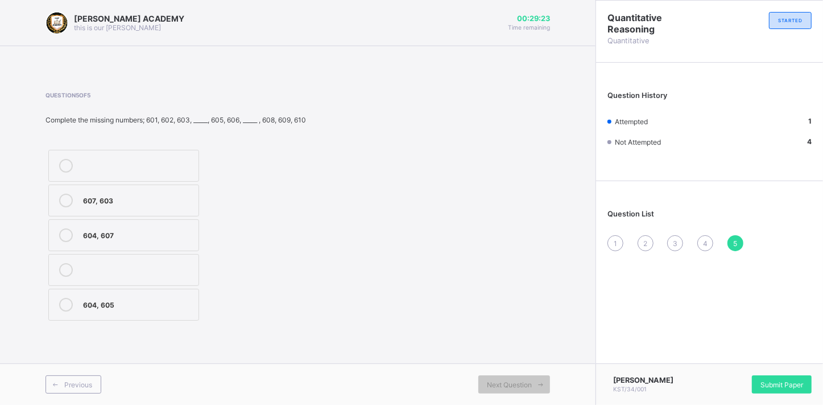
click at [671, 235] on div "1 2 3 4 5" at bounding box center [710, 243] width 204 height 16
click at [675, 239] on span "3" at bounding box center [675, 243] width 5 height 9
click at [163, 298] on div "507, 508" at bounding box center [140, 303] width 114 height 11
click at [642, 243] on div "2" at bounding box center [646, 243] width 16 height 16
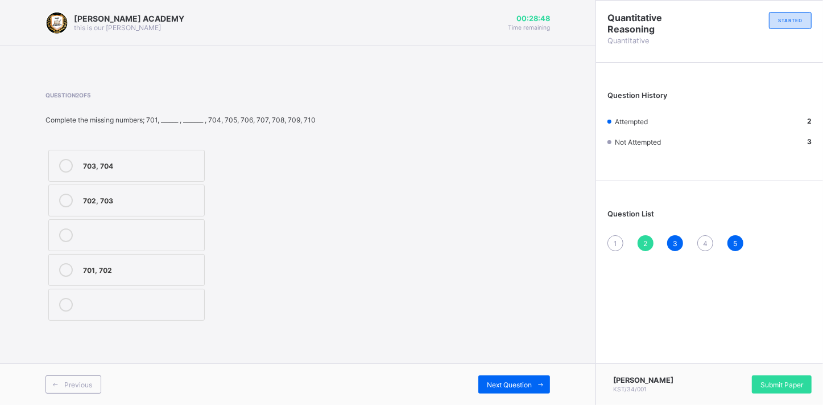
click at [201, 190] on label "702, 703" at bounding box center [126, 200] width 156 height 32
click at [614, 239] on span "1" at bounding box center [615, 243] width 3 height 9
click at [182, 258] on label "816, 817" at bounding box center [125, 270] width 154 height 32
click at [706, 240] on span "4" at bounding box center [705, 243] width 5 height 9
click at [562, 236] on div "[PERSON_NAME] ACADEMY this is our [PERSON_NAME] 00:28:21 Time remaining Questio…" at bounding box center [298, 202] width 596 height 405
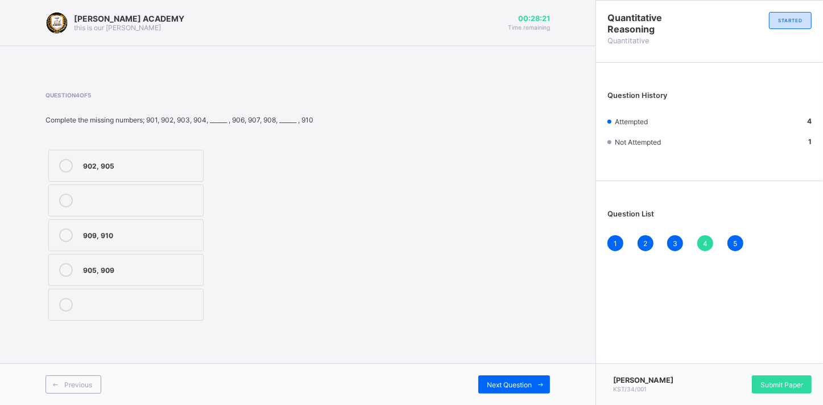
click at [561, 236] on div "[PERSON_NAME] ACADEMY this is our [PERSON_NAME] 00:28:21 Time remaining Questio…" at bounding box center [298, 202] width 596 height 405
click at [204, 264] on label "905, 909" at bounding box center [125, 270] width 155 height 32
click at [762, 387] on span "Submit Paper" at bounding box center [782, 384] width 43 height 9
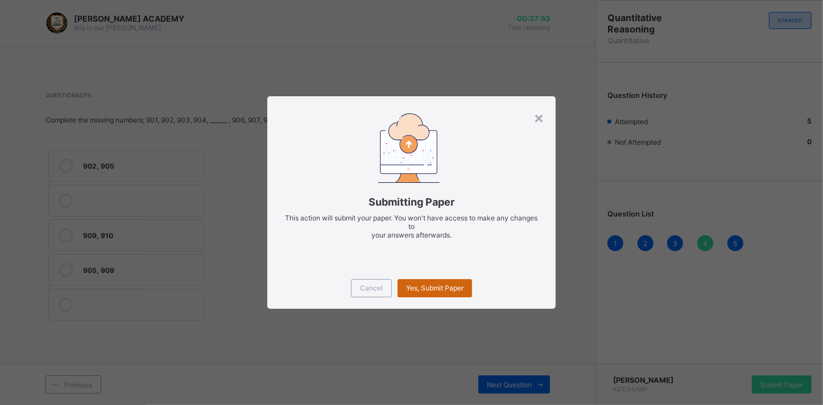
click at [460, 292] on div "Yes, Submit Paper" at bounding box center [435, 288] width 75 height 18
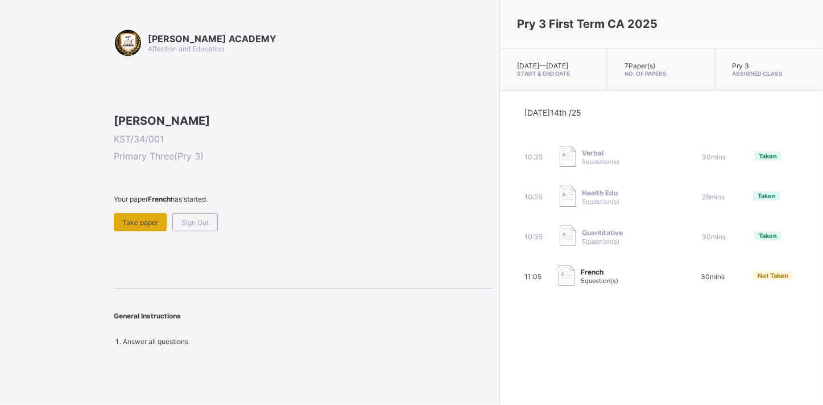
click at [138, 226] on span "Take paper" at bounding box center [140, 222] width 36 height 9
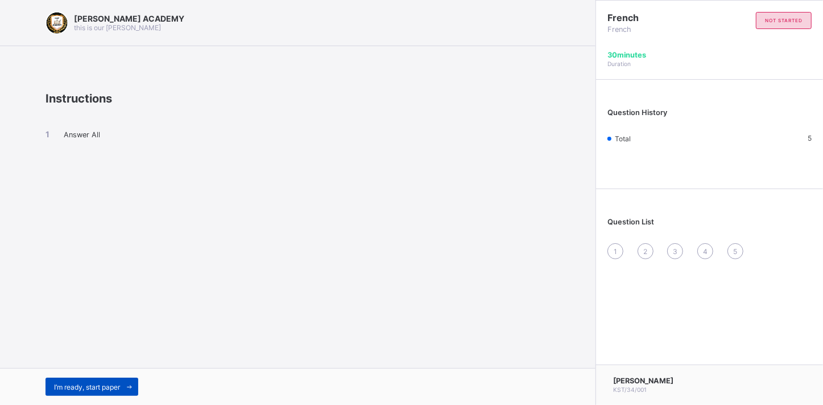
click at [108, 381] on div "I’m ready, start paper" at bounding box center [92, 386] width 93 height 18
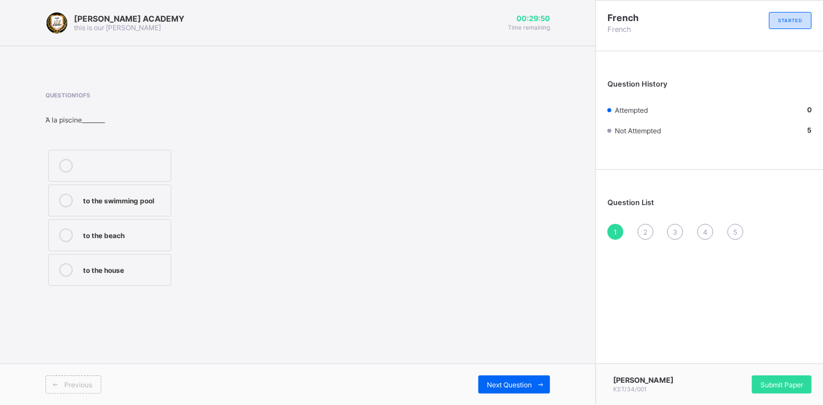
click at [154, 195] on div "to the swimming pool" at bounding box center [124, 198] width 82 height 11
click at [642, 233] on div "2" at bounding box center [646, 232] width 16 height 16
click at [134, 307] on div "how are you" at bounding box center [124, 303] width 82 height 11
click at [673, 228] on span "3" at bounding box center [675, 232] width 5 height 9
click at [146, 266] on div "Thank you very much" at bounding box center [124, 268] width 82 height 11
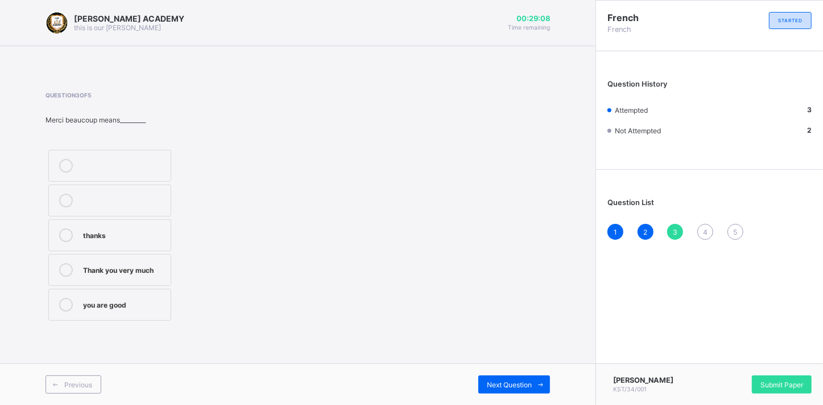
click at [701, 227] on div "4" at bounding box center [706, 232] width 16 height 16
click at [156, 271] on div "[DATE] morning" at bounding box center [124, 268] width 82 height 11
click at [739, 229] on div "5" at bounding box center [736, 232] width 16 height 16
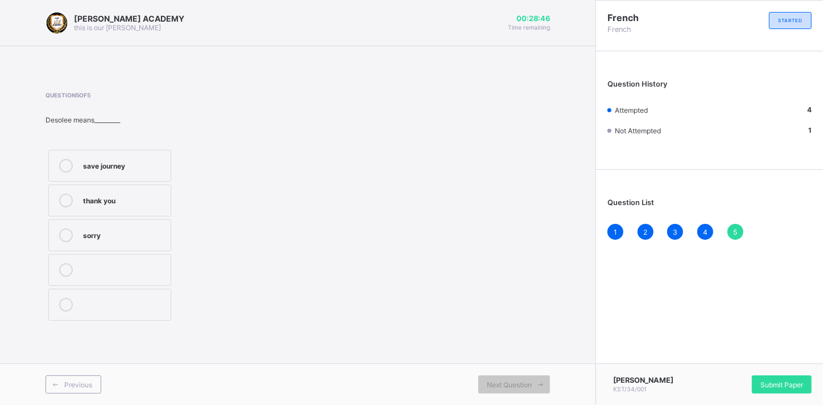
click at [149, 187] on label "thank you" at bounding box center [109, 200] width 123 height 32
click at [774, 385] on span "Submit Paper" at bounding box center [782, 384] width 43 height 9
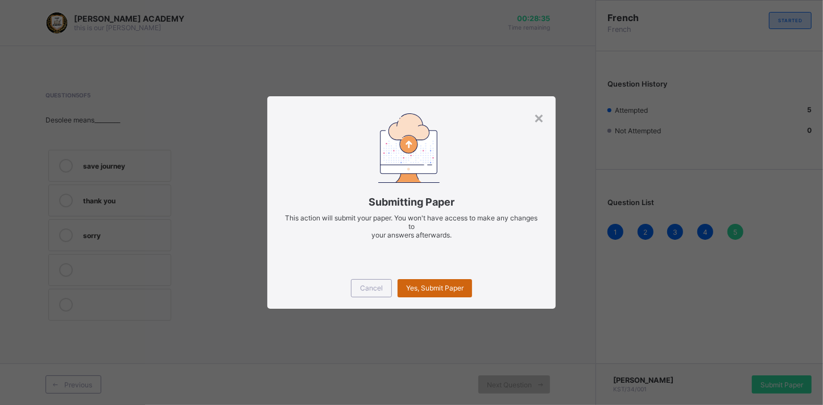
click at [463, 282] on div "Yes, Submit Paper" at bounding box center [435, 288] width 75 height 18
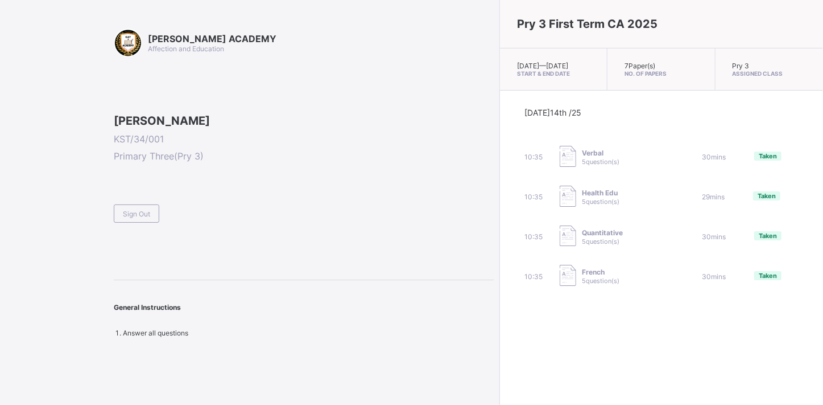
click at [560, 162] on img at bounding box center [568, 156] width 17 height 21
click at [500, 304] on div "[DATE] 14th /25 10:35 Verbal 5 question(s) 30 mins Taken 10:35 Health Edu 5 que…" at bounding box center [661, 197] width 323 height 214
drag, startPoint x: 435, startPoint y: 310, endPoint x: 540, endPoint y: 316, distance: 104.9
click at [540, 316] on div "Pry 3 First Term CA 2025 [DATE] — [GEOGRAPHIC_DATA][DATE] Start & End Date 7 Pa…" at bounding box center [662, 202] width 324 height 405
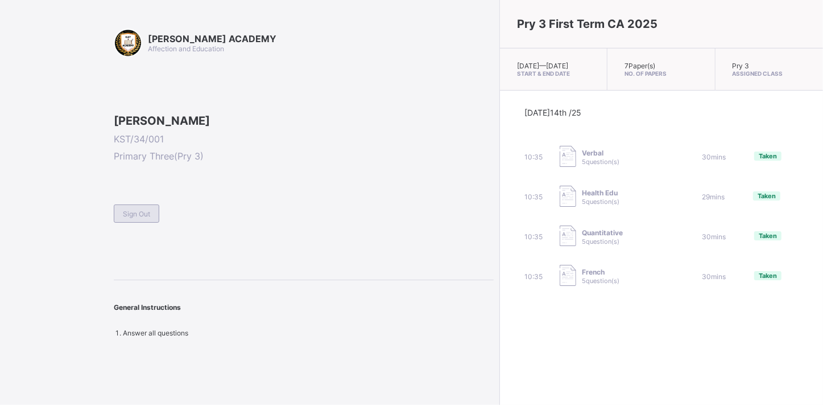
click at [147, 218] on span "Sign Out" at bounding box center [136, 213] width 27 height 9
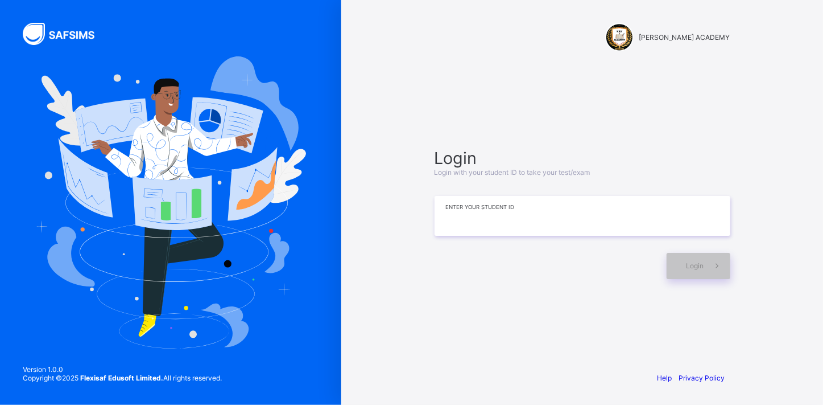
click at [444, 204] on input at bounding box center [583, 216] width 296 height 40
type input "**********"
click at [694, 261] on span "Login" at bounding box center [696, 265] width 18 height 9
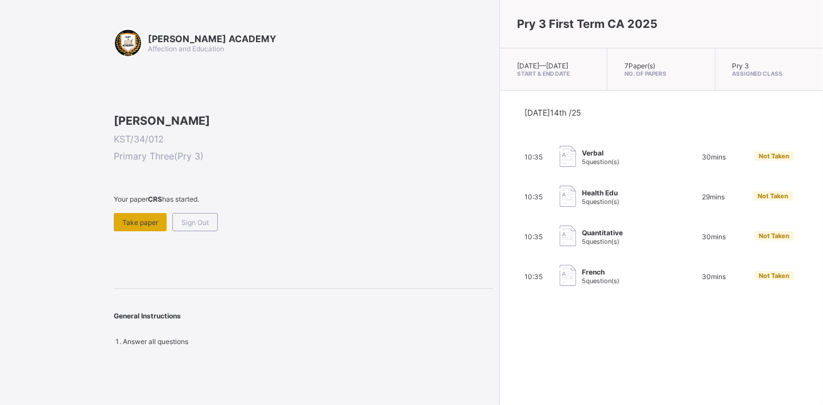
click at [153, 231] on div "Take paper" at bounding box center [140, 222] width 53 height 18
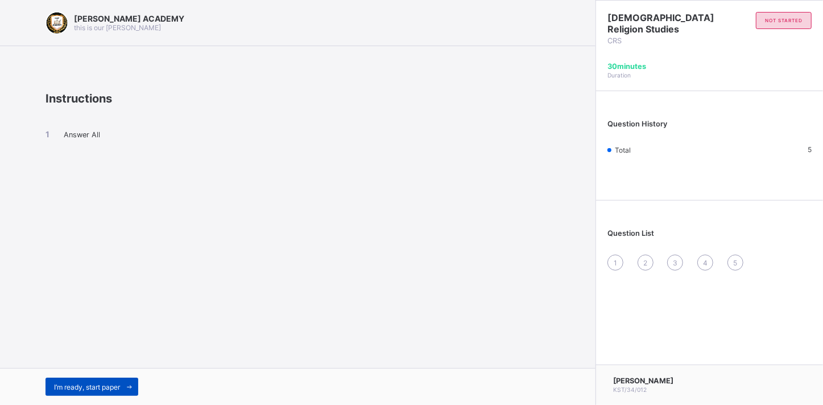
click at [122, 391] on span at bounding box center [129, 386] width 18 height 18
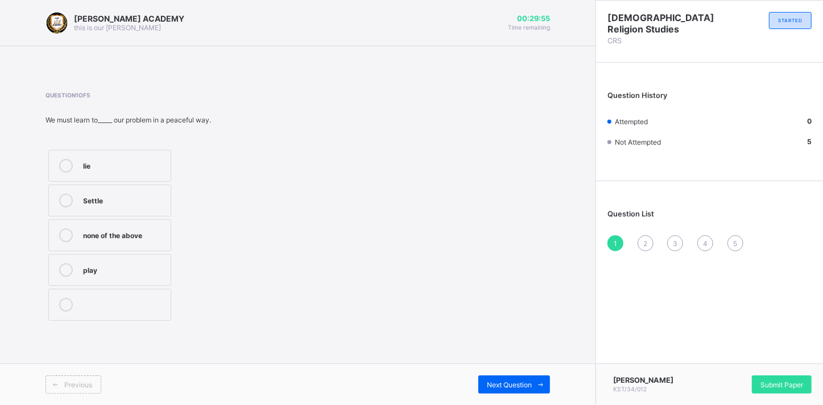
click at [140, 166] on div "lie" at bounding box center [124, 164] width 82 height 11
click at [770, 382] on span "Submit Paper" at bounding box center [782, 384] width 43 height 9
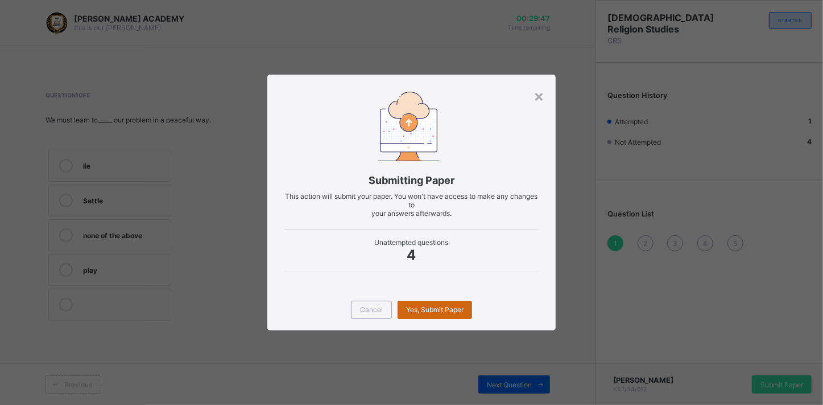
click at [453, 308] on span "Yes, Submit Paper" at bounding box center [434, 309] width 57 height 9
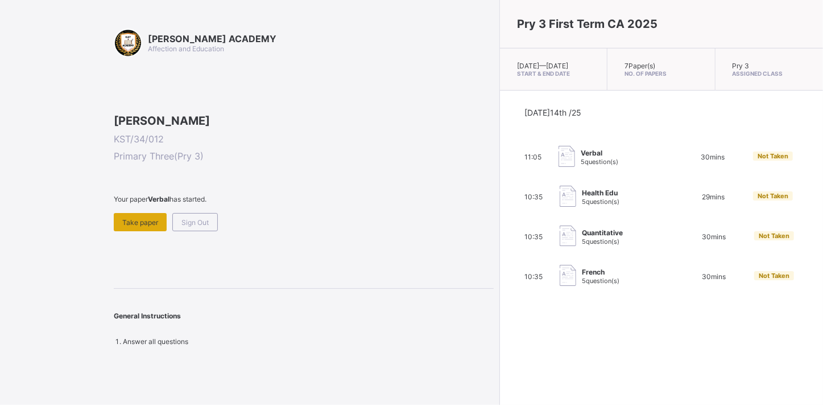
click at [146, 226] on span "Take paper" at bounding box center [140, 222] width 36 height 9
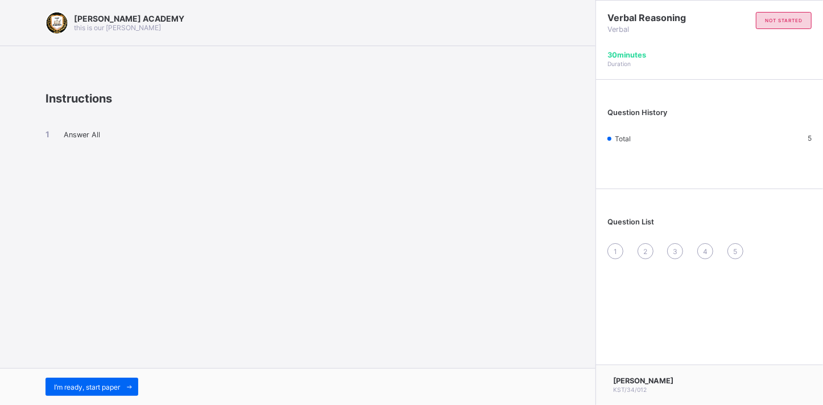
click at [145, 295] on div "[PERSON_NAME] ACADEMY this is our [PERSON_NAME] Instructions Answer All I’m rea…" at bounding box center [298, 202] width 596 height 405
click at [105, 381] on div "I’m ready, start paper" at bounding box center [92, 386] width 93 height 18
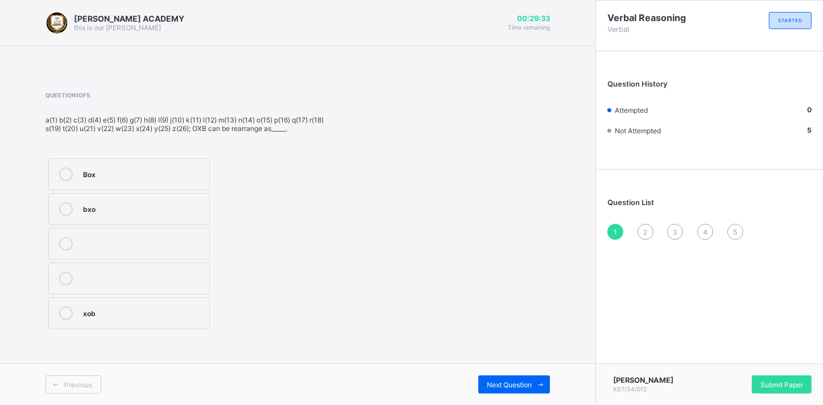
click at [80, 176] on label "Box" at bounding box center [129, 174] width 162 height 32
click at [501, 381] on span "Next Question" at bounding box center [509, 384] width 45 height 9
click at [159, 197] on label "Ice" at bounding box center [129, 209] width 162 height 32
click at [510, 380] on span "Next Question" at bounding box center [509, 384] width 45 height 9
click at [171, 283] on div "45516" at bounding box center [144, 285] width 123 height 11
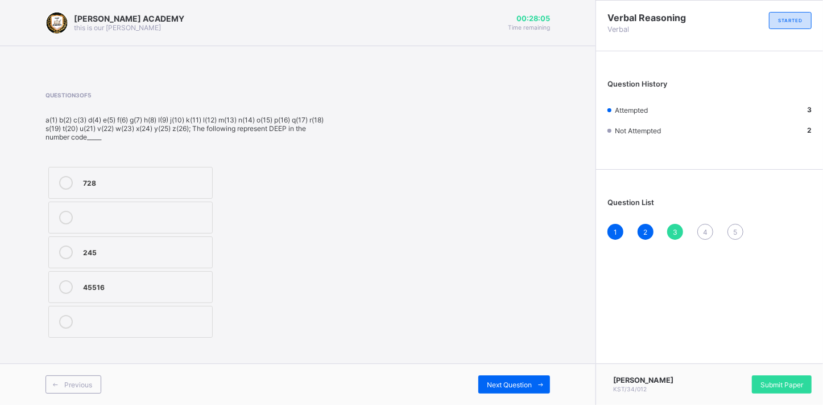
drag, startPoint x: 531, startPoint y: 376, endPoint x: 533, endPoint y: 361, distance: 14.3
drag, startPoint x: 533, startPoint y: 361, endPoint x: 513, endPoint y: 378, distance: 25.9
click at [515, 378] on div "Next Question" at bounding box center [515, 384] width 72 height 18
click at [514, 378] on div "Next Question" at bounding box center [515, 384] width 72 height 18
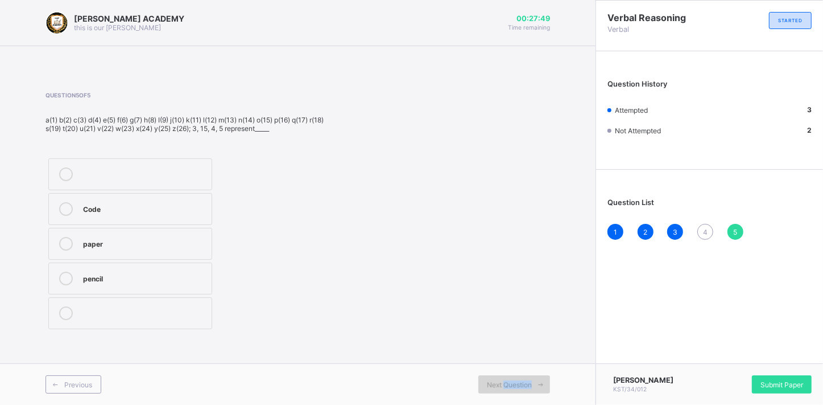
drag, startPoint x: 513, startPoint y: 378, endPoint x: 514, endPoint y: 384, distance: 6.5
click at [514, 384] on span "Next Question" at bounding box center [509, 384] width 45 height 9
click at [514, 383] on span "Next Question" at bounding box center [509, 384] width 45 height 9
click at [611, 228] on div "1" at bounding box center [616, 232] width 16 height 16
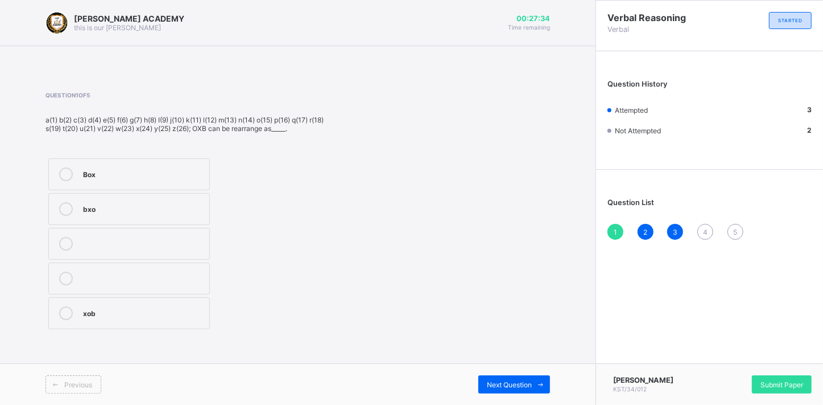
click at [644, 226] on div "2" at bounding box center [646, 232] width 16 height 16
click at [675, 224] on div "1 2 3 4 5" at bounding box center [710, 232] width 204 height 16
click at [675, 225] on div "3" at bounding box center [675, 232] width 16 height 16
click at [704, 225] on div "4" at bounding box center [706, 232] width 16 height 16
click at [170, 278] on div "3,1,20" at bounding box center [144, 276] width 123 height 11
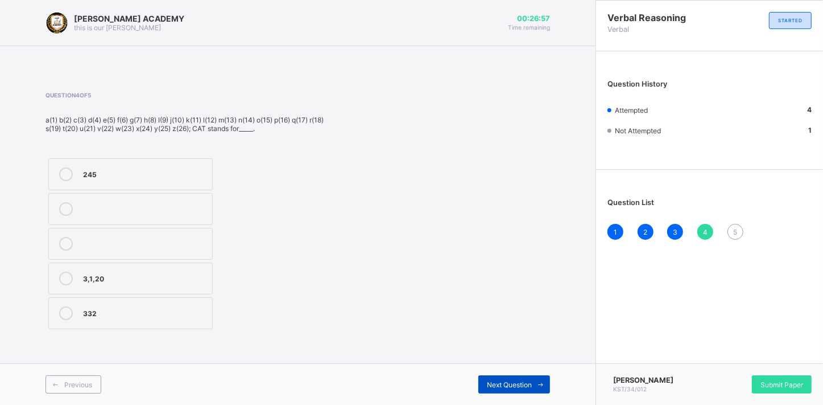
click at [516, 377] on div "Next Question" at bounding box center [515, 384] width 72 height 18
click at [170, 207] on div "Code" at bounding box center [144, 207] width 123 height 11
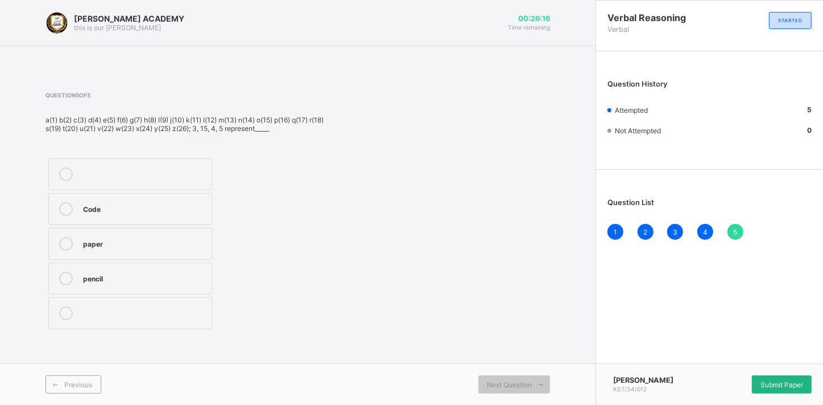
click at [799, 379] on div "Submit Paper" at bounding box center [782, 384] width 60 height 18
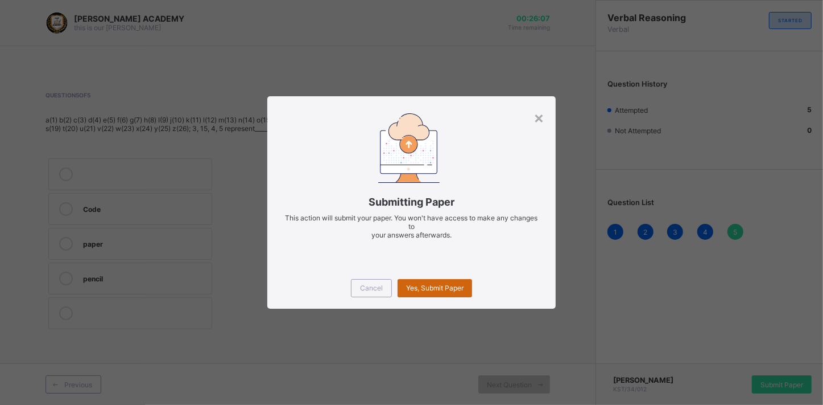
click at [422, 279] on div "Yes, Submit Paper" at bounding box center [435, 288] width 75 height 18
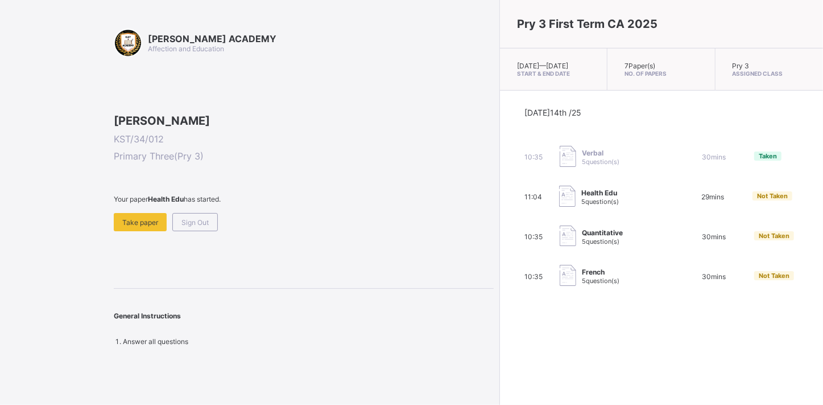
drag, startPoint x: 343, startPoint y: 306, endPoint x: 195, endPoint y: 313, distance: 148.7
click at [195, 313] on div "[PERSON_NAME] ACADEMY Affection and Education [PERSON_NAME] KST/34/012 Primary …" at bounding box center [304, 186] width 380 height 317
click at [147, 231] on div "Take paper" at bounding box center [140, 222] width 53 height 18
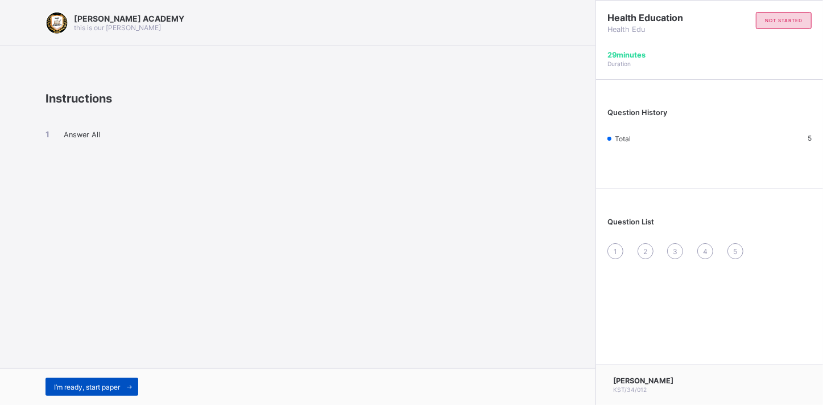
click at [100, 382] on span "I’m ready, start paper" at bounding box center [87, 386] width 66 height 9
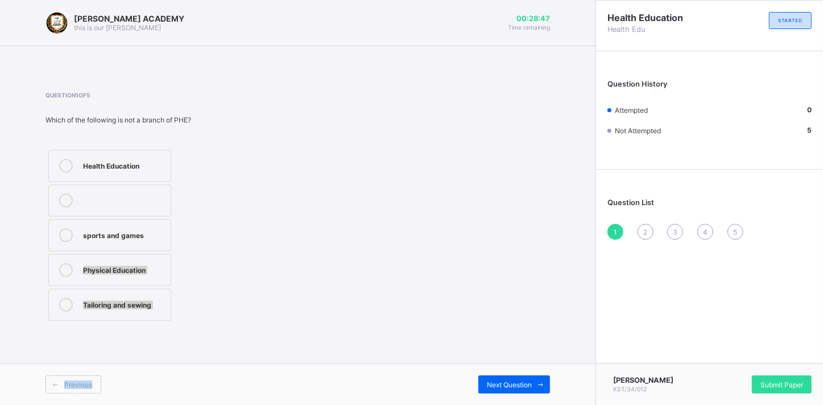
drag, startPoint x: 100, startPoint y: 381, endPoint x: 72, endPoint y: 266, distance: 118.1
click at [72, 266] on div "[PERSON_NAME] ACADEMY this is our [PERSON_NAME] 00:28:47 Time remaining Questio…" at bounding box center [298, 202] width 596 height 405
drag, startPoint x: 72, startPoint y: 266, endPoint x: 97, endPoint y: 300, distance: 41.5
click at [97, 300] on div "Tailoring and sewing" at bounding box center [124, 303] width 82 height 11
click at [504, 388] on div "Next Question" at bounding box center [515, 384] width 72 height 18
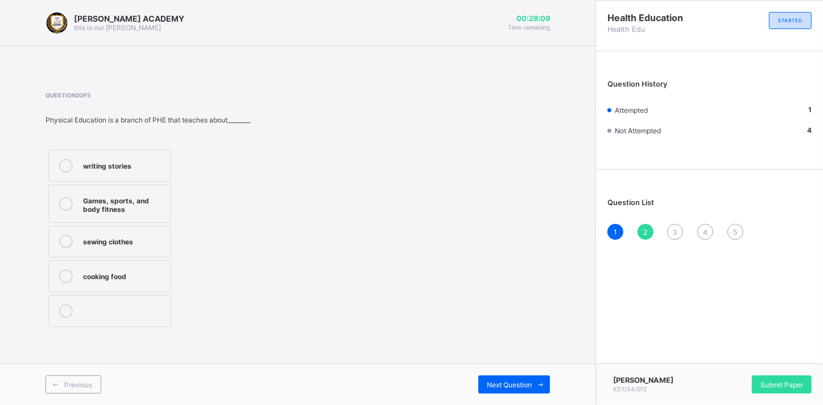
click at [129, 200] on div "Games, sports, and body fitness" at bounding box center [124, 203] width 82 height 20
click at [494, 383] on span "Next Question" at bounding box center [509, 384] width 45 height 9
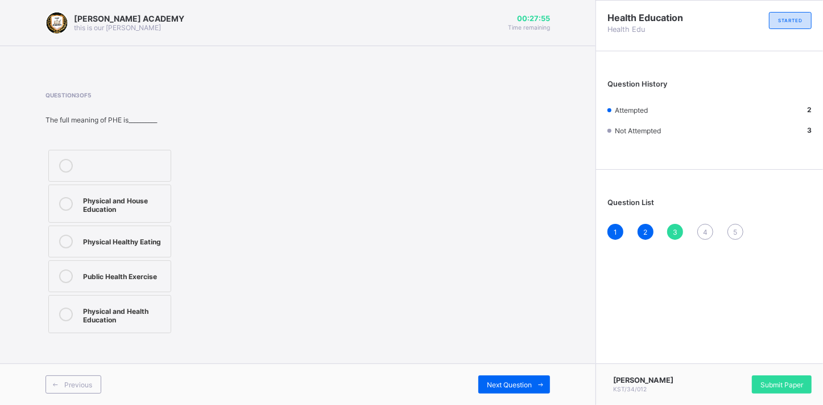
click at [119, 311] on div "Physical and Health Education" at bounding box center [124, 314] width 82 height 20
click at [508, 377] on div "Next Question" at bounding box center [515, 384] width 72 height 18
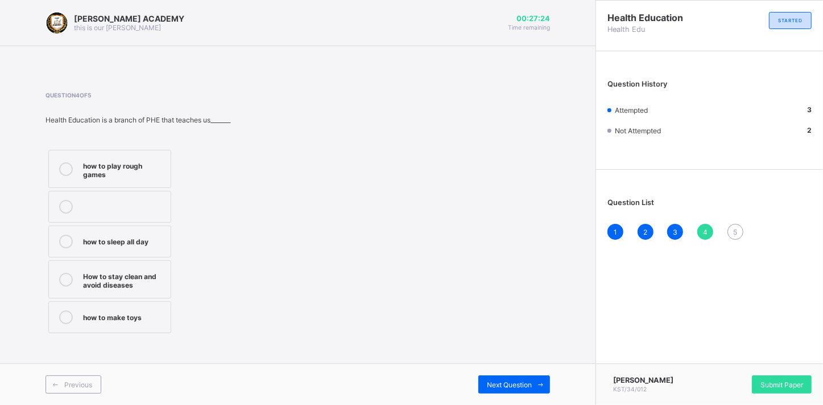
click at [138, 274] on div "How to stay clean and avoid diseases" at bounding box center [124, 279] width 82 height 20
click at [506, 382] on span "Next Question" at bounding box center [509, 384] width 45 height 9
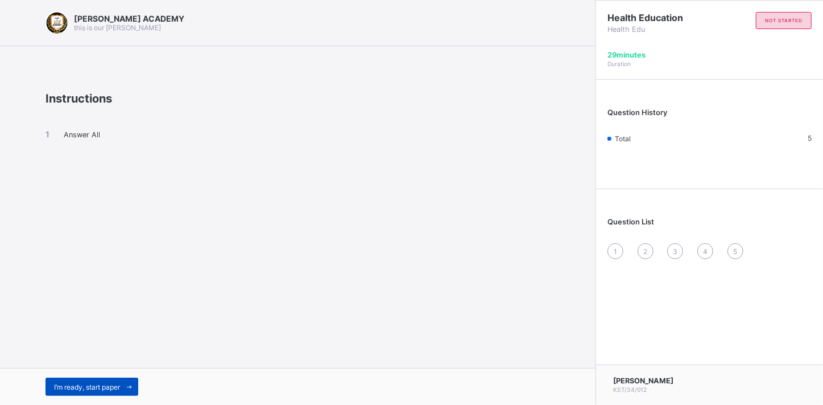
click at [108, 382] on span "I’m ready, start paper" at bounding box center [87, 386] width 66 height 9
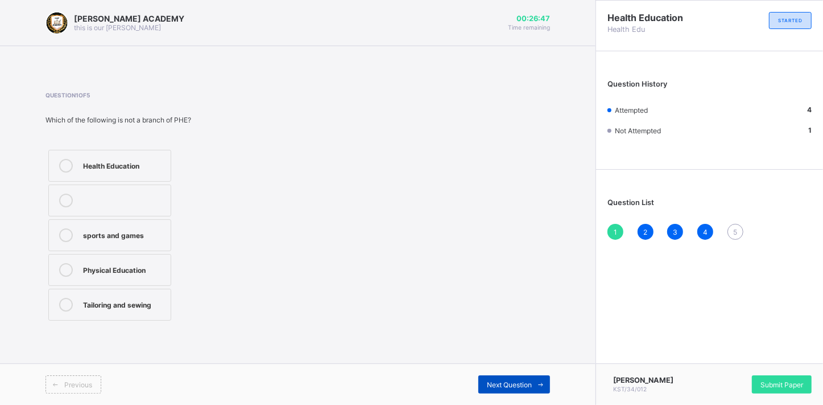
click at [523, 380] on span "Next Question" at bounding box center [509, 384] width 45 height 9
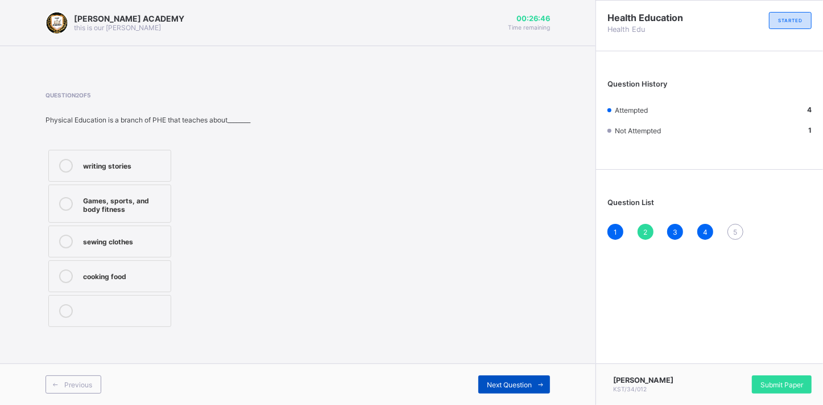
click at [523, 380] on span "Next Question" at bounding box center [509, 384] width 45 height 9
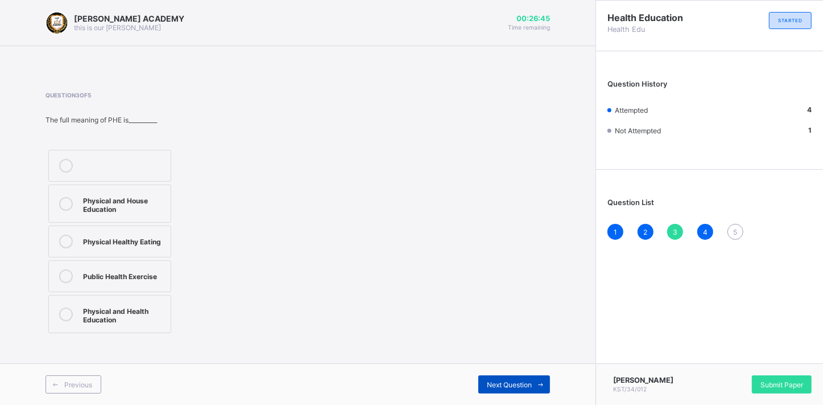
click at [523, 380] on span "Next Question" at bounding box center [509, 384] width 45 height 9
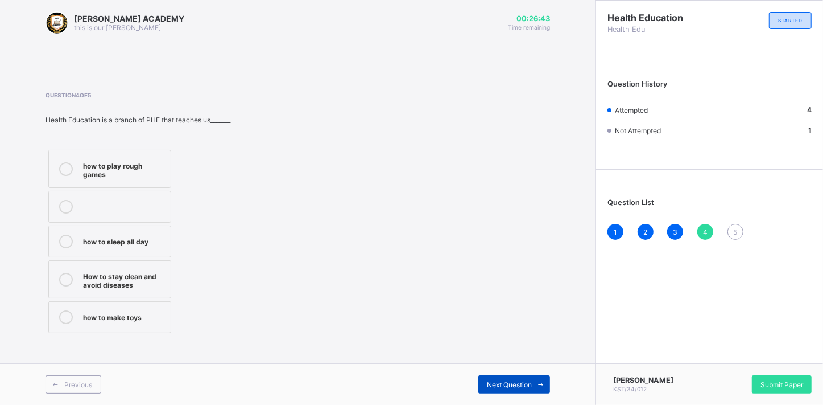
click at [523, 380] on span "Next Question" at bounding box center [509, 384] width 45 height 9
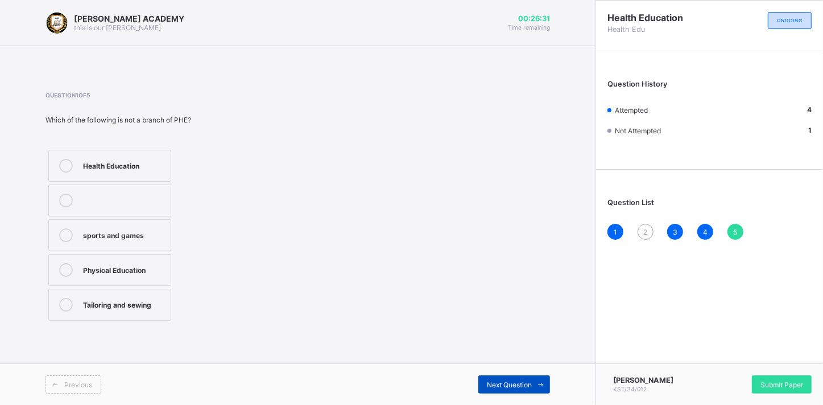
click at [504, 385] on span "Next Question" at bounding box center [509, 384] width 45 height 9
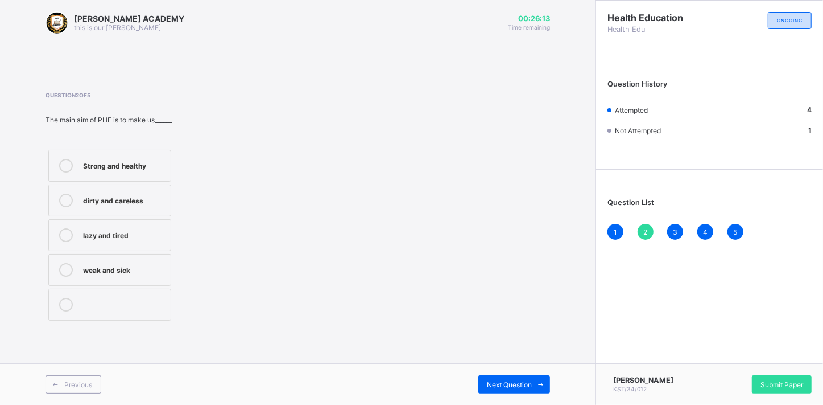
click at [644, 224] on div "2" at bounding box center [646, 232] width 16 height 16
click at [644, 228] on span "2" at bounding box center [646, 232] width 4 height 9
click at [135, 156] on label "Strong and healthy" at bounding box center [109, 166] width 123 height 32
click at [511, 377] on div "Next Question" at bounding box center [515, 384] width 72 height 18
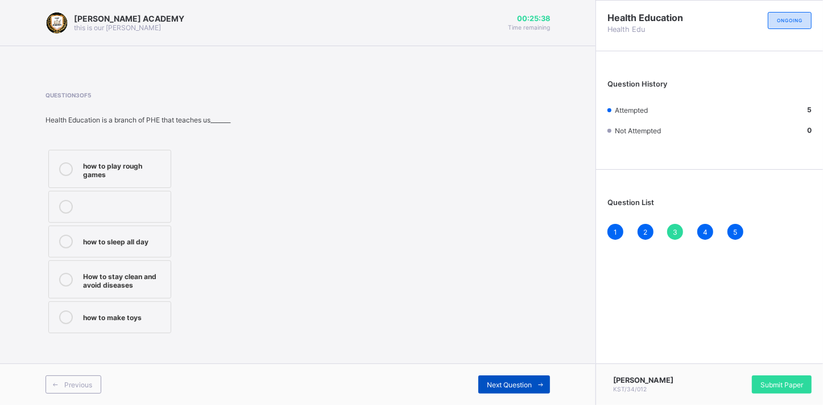
click at [514, 376] on div "Next Question" at bounding box center [515, 384] width 72 height 18
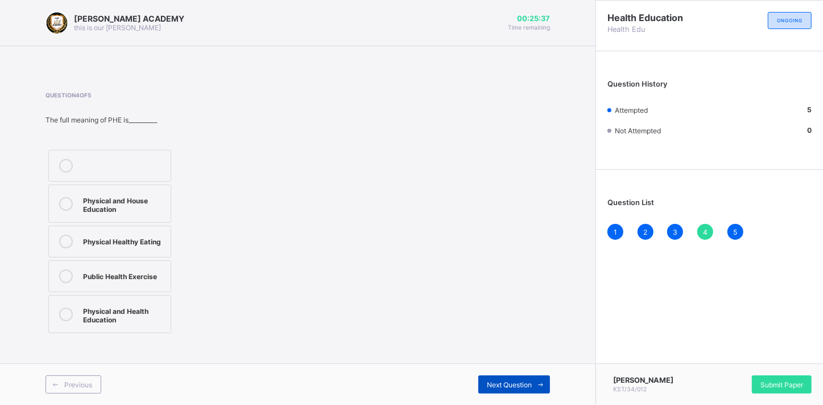
click at [514, 376] on div "Next Question" at bounding box center [515, 384] width 72 height 18
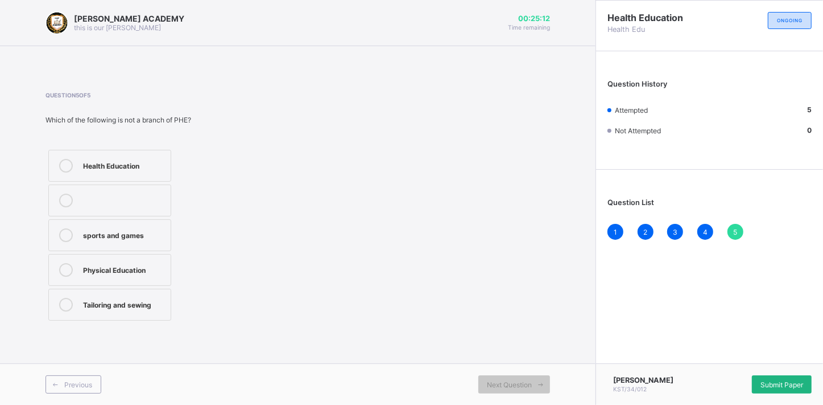
click at [777, 377] on div "Submit Paper" at bounding box center [782, 384] width 60 height 18
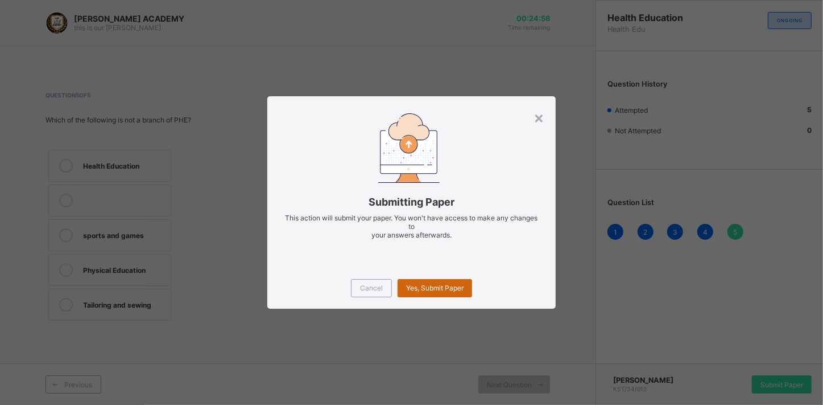
click at [427, 280] on div "Yes, Submit Paper" at bounding box center [435, 288] width 75 height 18
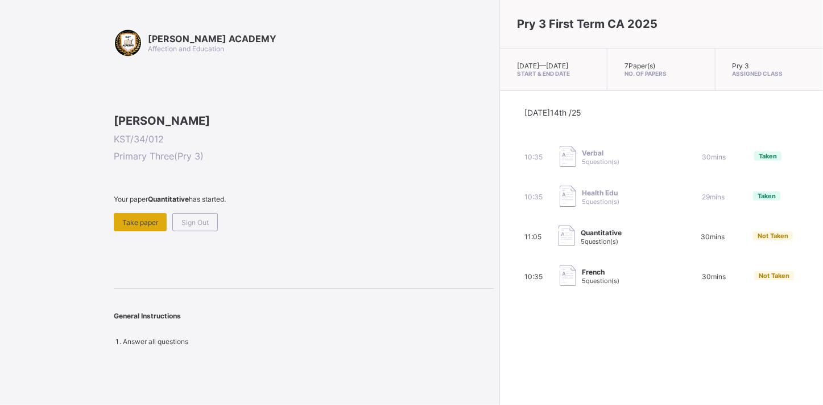
click at [132, 231] on div "Take paper" at bounding box center [140, 222] width 53 height 18
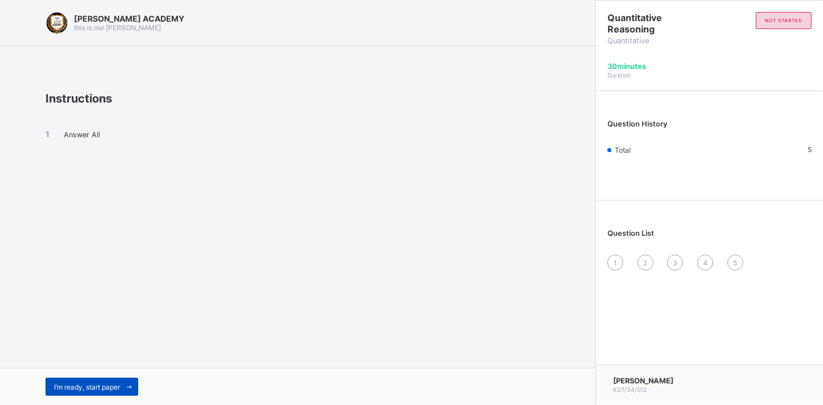
click at [97, 382] on span "I’m ready, start paper" at bounding box center [87, 386] width 66 height 9
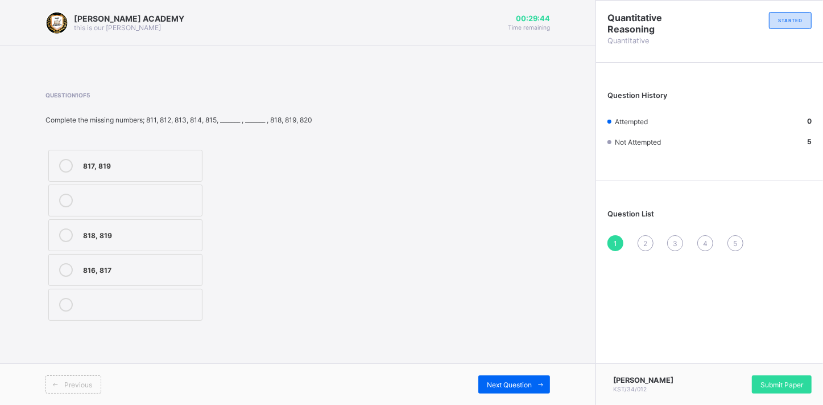
click at [109, 264] on div "816, 817" at bounding box center [139, 268] width 113 height 11
click at [508, 380] on span "Next Question" at bounding box center [509, 384] width 45 height 9
click at [143, 199] on div "702, 703" at bounding box center [141, 198] width 116 height 11
click at [525, 380] on span "Next Question" at bounding box center [509, 384] width 45 height 9
click at [183, 296] on label "507, 508" at bounding box center [125, 304] width 155 height 32
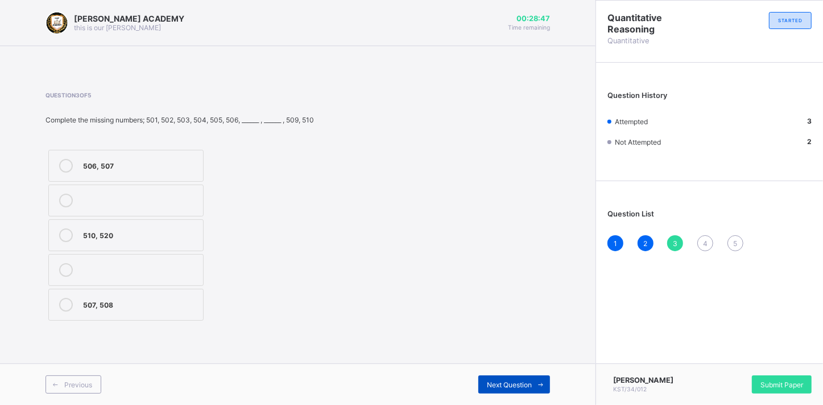
click at [503, 382] on span "Next Question" at bounding box center [509, 384] width 45 height 9
click at [422, 234] on div "Question 4 of 5 Complete the missing numbers; 901, 902, 903, 904, ______ , 906,…" at bounding box center [298, 208] width 505 height 232
click at [191, 267] on div "905, 909" at bounding box center [140, 268] width 114 height 11
click at [497, 377] on div "Next Question" at bounding box center [515, 384] width 72 height 18
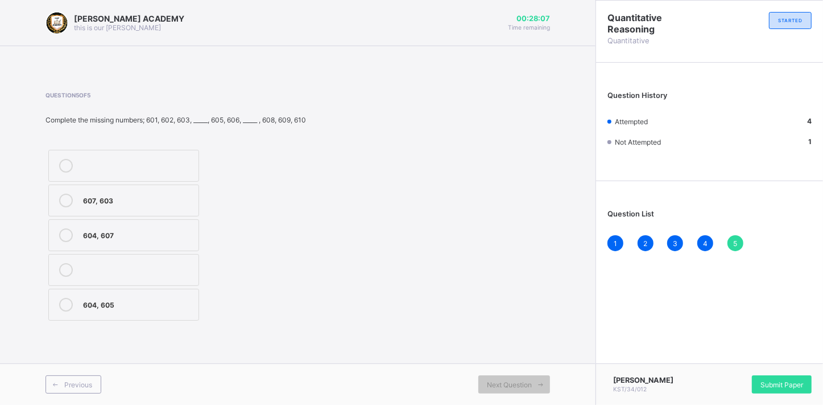
drag, startPoint x: 497, startPoint y: 377, endPoint x: 428, endPoint y: 255, distance: 139.4
click at [428, 255] on div "Question 5 of 5 Complete the missing numbers; 601, 602, 603, _____, 605, 606, _…" at bounding box center [298, 208] width 505 height 232
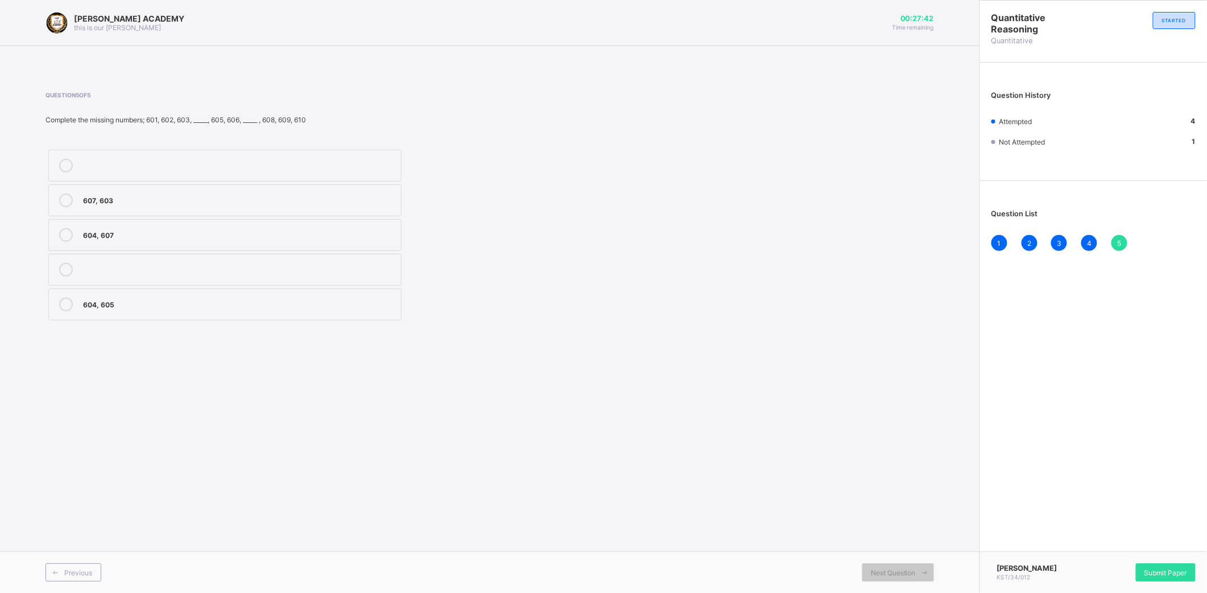
click at [905, 180] on html "[PERSON_NAME] ACADEMY this is our [PERSON_NAME] 00:27:42 Time remaining Questio…" at bounding box center [603, 296] width 1207 height 593
drag, startPoint x: 1207, startPoint y: 180, endPoint x: 1210, endPoint y: 93, distance: 87.1
click at [905, 93] on html "[PERSON_NAME] ACADEMY this is our [PERSON_NAME] 00:27:40 Time remaining Questio…" at bounding box center [603, 296] width 1207 height 593
click at [902, 226] on div "Question 5 of 5 Complete the missing numbers; 601, 602, 603, _____, 605, 606, _…" at bounding box center [490, 208] width 889 height 232
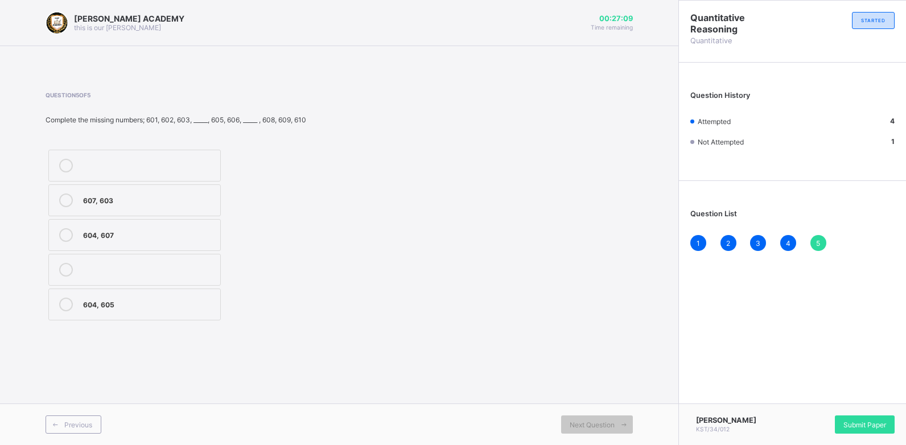
click at [617, 132] on div "Question 5 of 5 Complete the missing numbers; 601, 602, 603, _____, 605, 606, _…" at bounding box center [339, 208] width 587 height 232
click at [149, 231] on div "604, 607" at bounding box center [148, 233] width 131 height 11
click at [860, 422] on span "Submit Paper" at bounding box center [864, 424] width 43 height 9
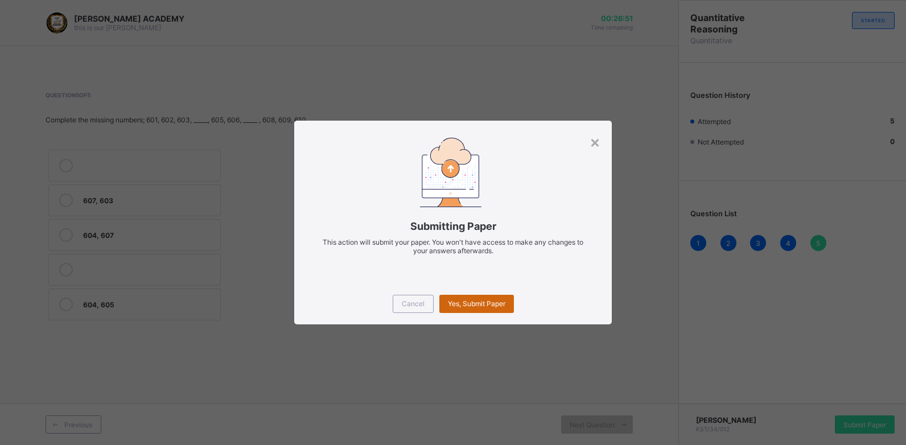
click at [483, 296] on div "Yes, Submit Paper" at bounding box center [476, 304] width 75 height 18
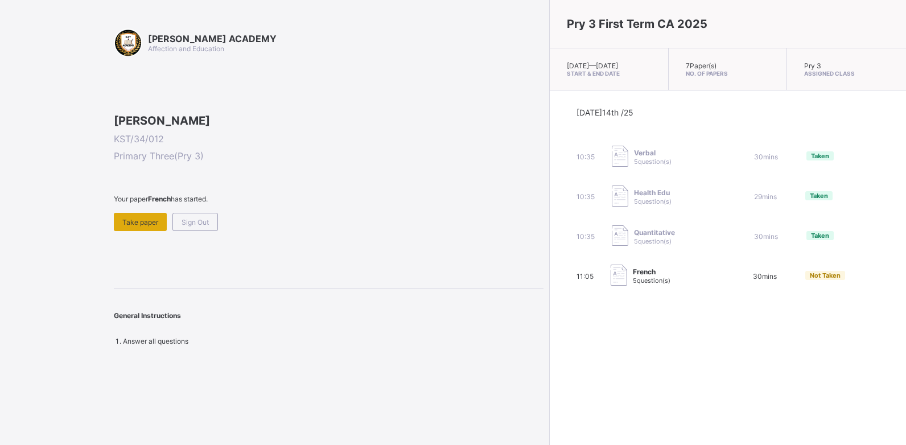
click at [139, 226] on span "Take paper" at bounding box center [140, 222] width 36 height 9
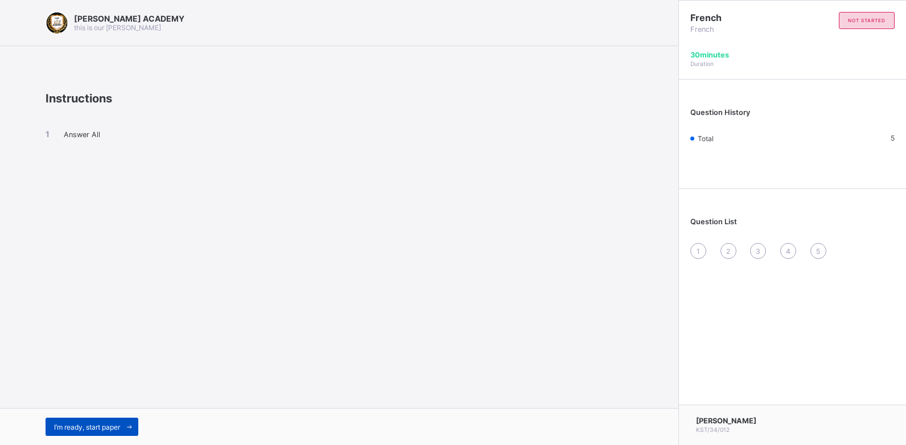
click at [96, 424] on span "I’m ready, start paper" at bounding box center [87, 427] width 66 height 9
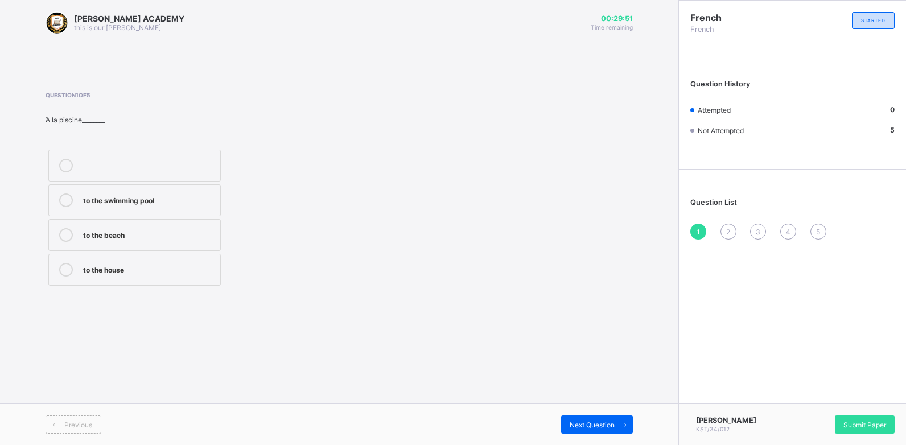
click at [102, 196] on div "to the swimming pool" at bounding box center [148, 198] width 131 height 11
click at [588, 418] on div "Next Question" at bounding box center [597, 424] width 72 height 18
click at [201, 296] on label "how are you" at bounding box center [134, 304] width 172 height 32
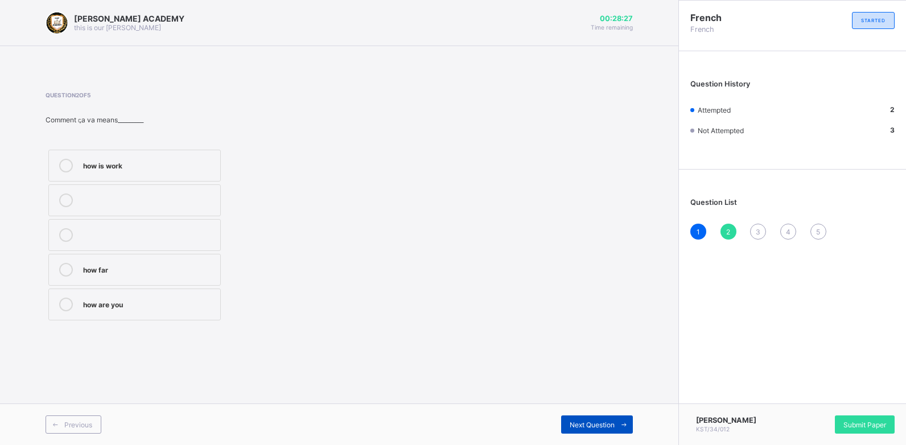
click at [581, 419] on div "Next Question" at bounding box center [597, 424] width 72 height 18
click at [123, 263] on div "Thank you very much" at bounding box center [148, 268] width 131 height 11
click at [596, 420] on span "Next Question" at bounding box center [592, 424] width 45 height 9
click at [139, 306] on div "[DATE]" at bounding box center [148, 303] width 131 height 11
click at [604, 416] on div "Next Question" at bounding box center [597, 424] width 72 height 18
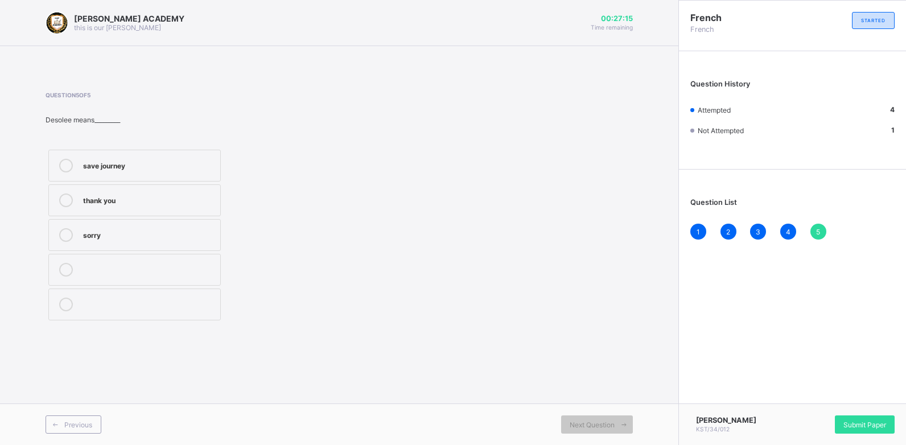
click at [162, 222] on label "sorry" at bounding box center [134, 235] width 172 height 32
click at [864, 417] on div "Submit Paper" at bounding box center [865, 424] width 60 height 18
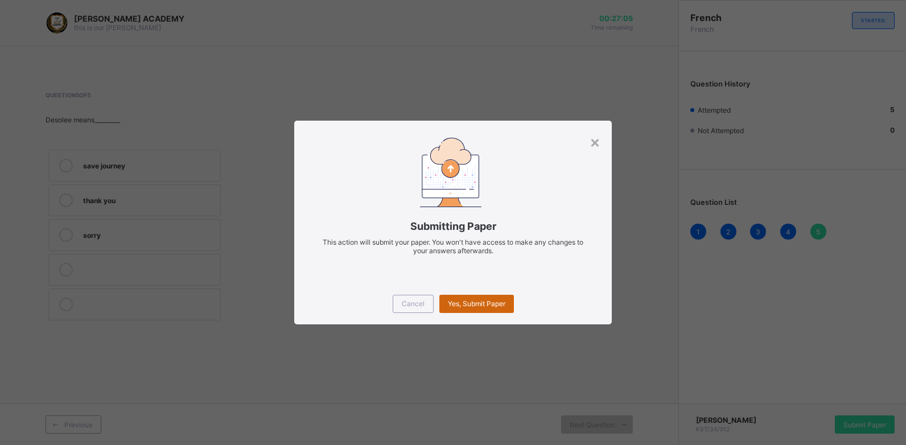
click at [479, 296] on div "Yes, Submit Paper" at bounding box center [476, 304] width 75 height 18
